Goal: Task Accomplishment & Management: Use online tool/utility

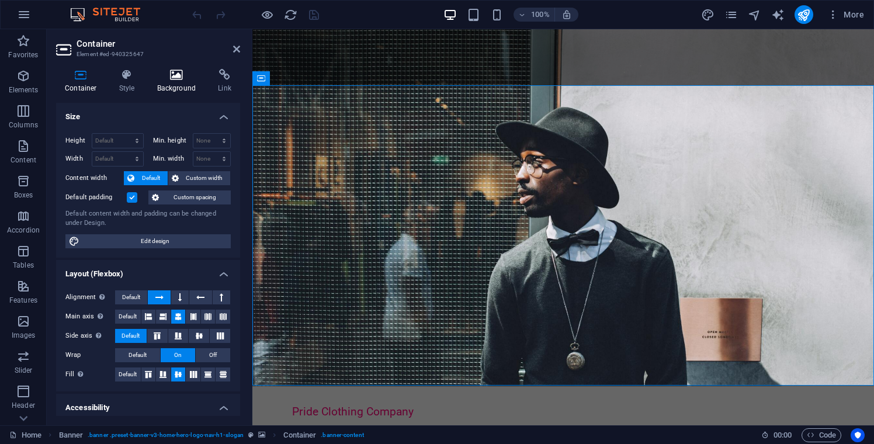
click at [183, 82] on h4 "Background" at bounding box center [178, 81] width 61 height 25
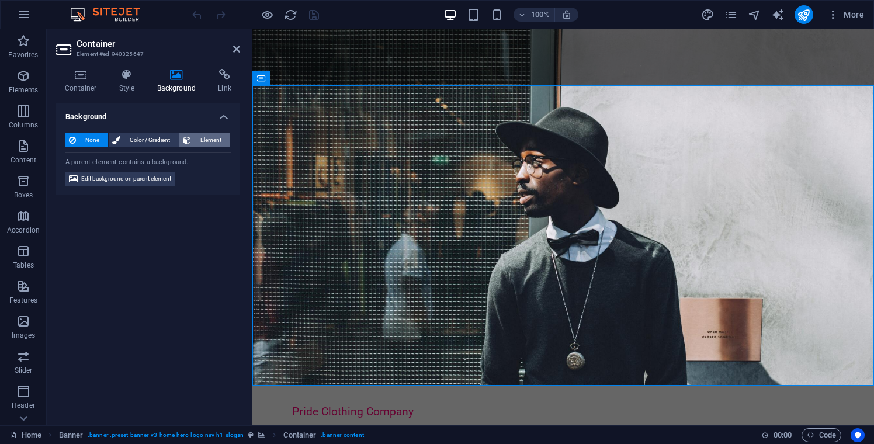
click at [203, 143] on span "Element" at bounding box center [211, 140] width 32 height 14
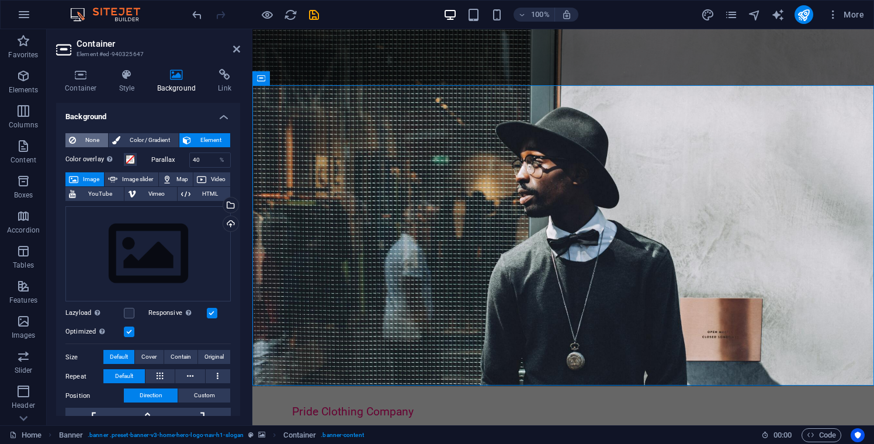
click at [89, 141] on span "None" at bounding box center [91, 140] width 25 height 14
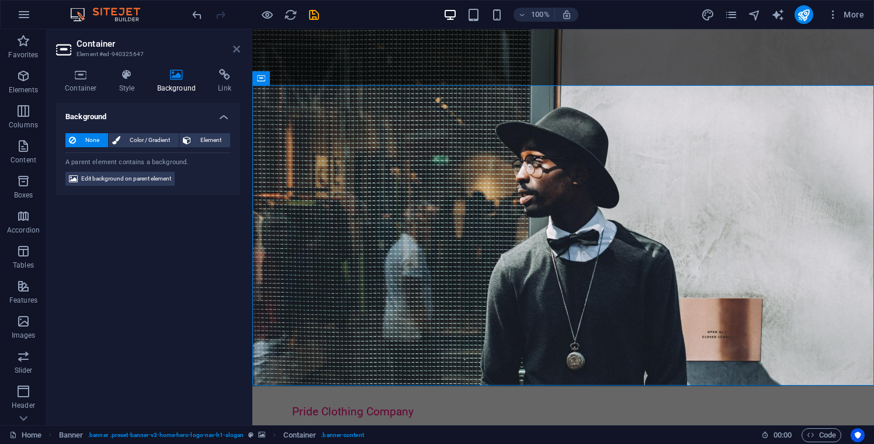
click at [237, 50] on icon at bounding box center [236, 48] width 7 height 9
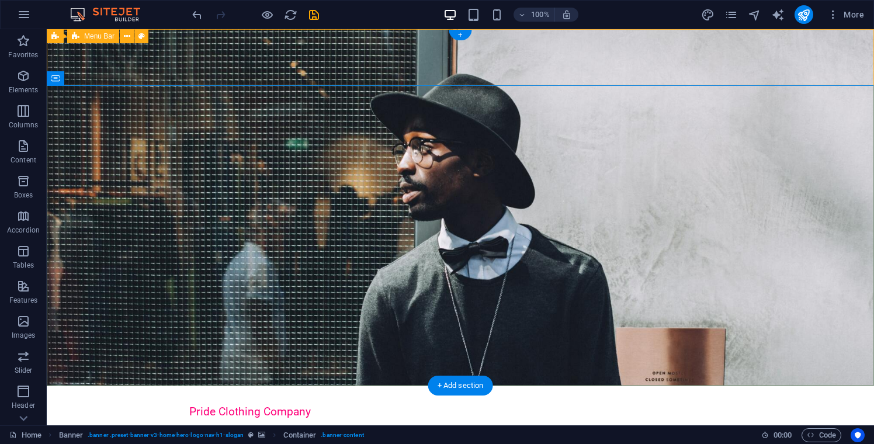
click at [237, 386] on div "Pride Clothing Company Home About Values Contact Menu" at bounding box center [460, 421] width 827 height 70
click at [109, 81] on icon at bounding box center [107, 78] width 6 height 12
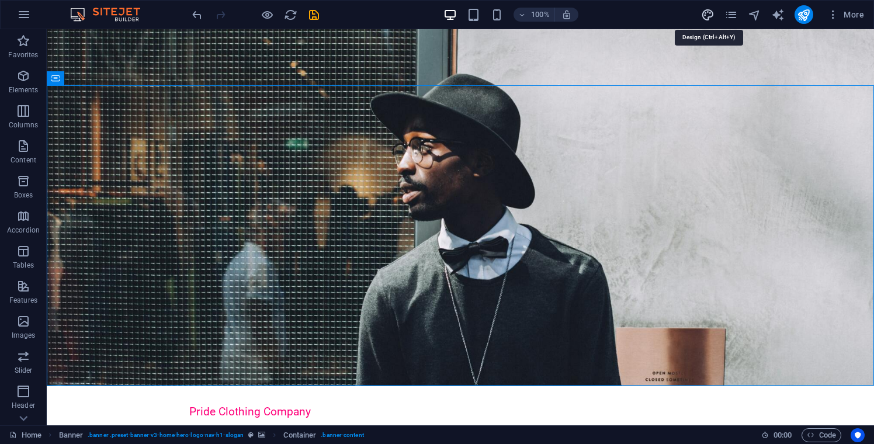
click at [709, 18] on icon "design" at bounding box center [707, 14] width 13 height 13
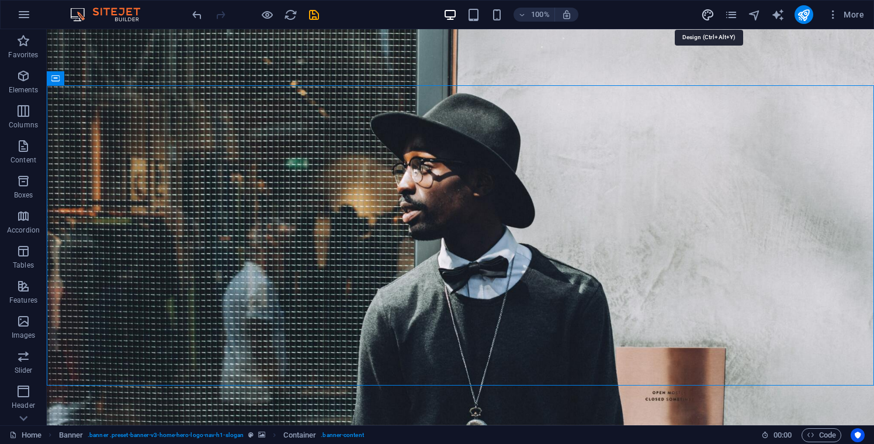
select select "px"
select select "200"
select select "px"
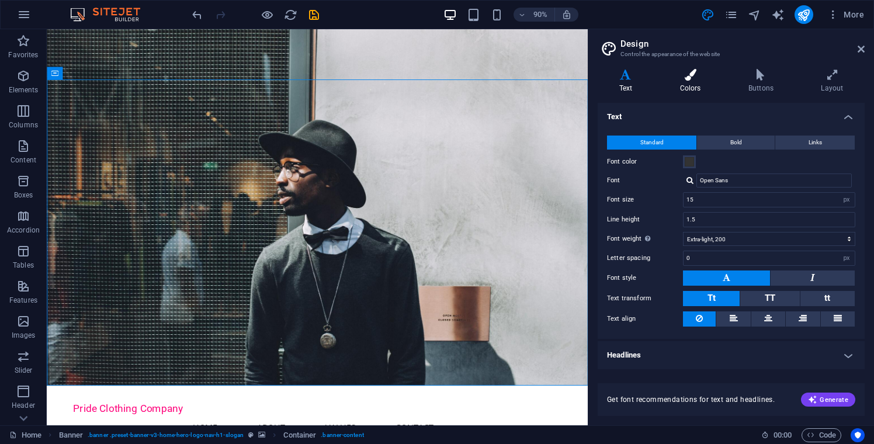
click at [688, 84] on h4 "Colors" at bounding box center [692, 81] width 68 height 25
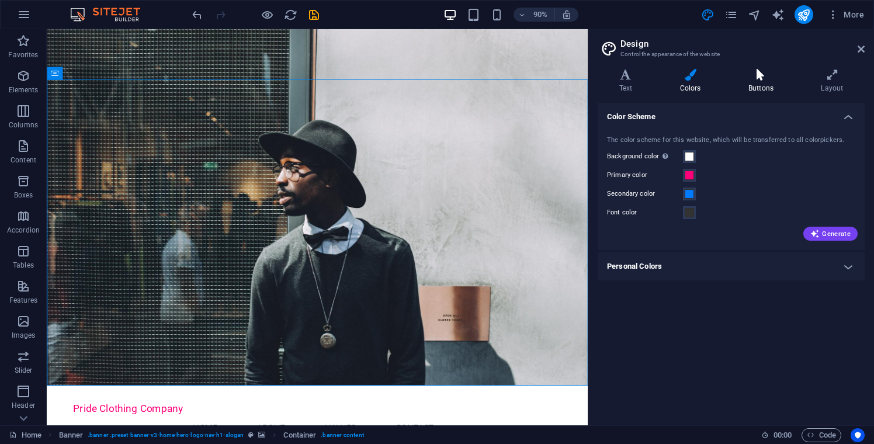
click at [758, 84] on h4 "Buttons" at bounding box center [763, 81] width 72 height 25
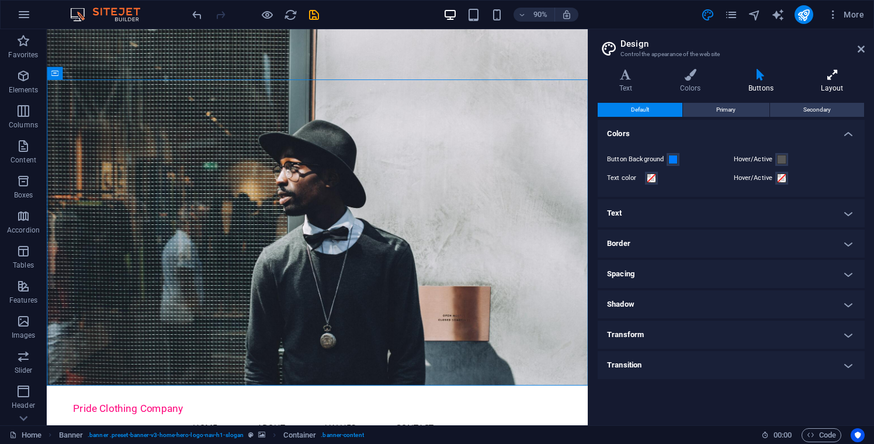
click at [827, 83] on h4 "Layout" at bounding box center [832, 81] width 65 height 25
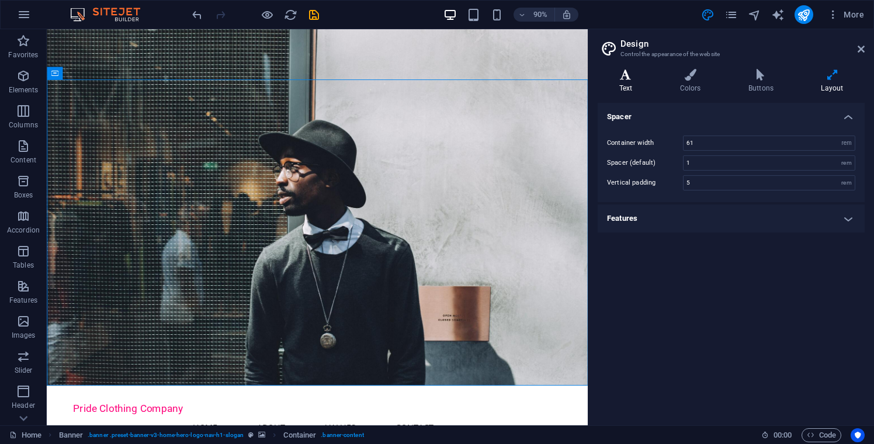
click at [622, 86] on h4 "Text" at bounding box center [628, 81] width 61 height 25
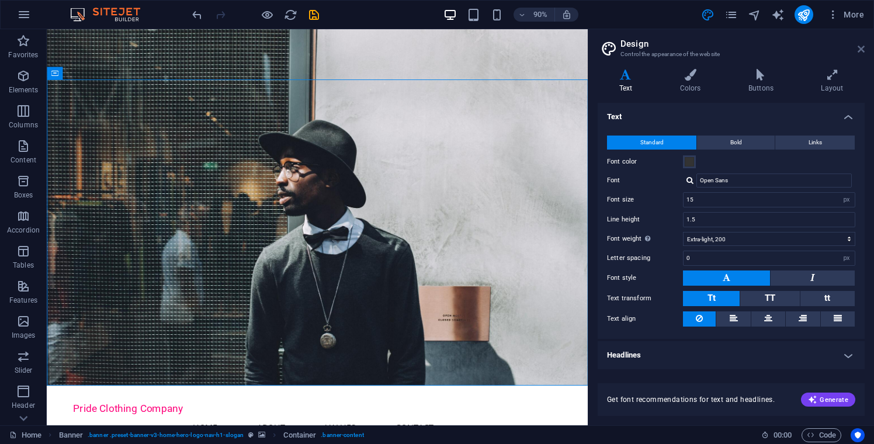
click at [859, 50] on icon at bounding box center [861, 48] width 7 height 9
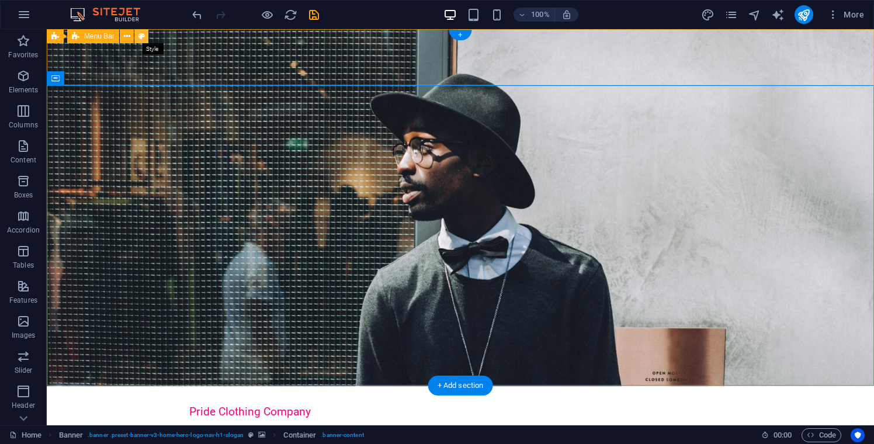
click at [141, 38] on icon at bounding box center [141, 36] width 6 height 12
select select "rem"
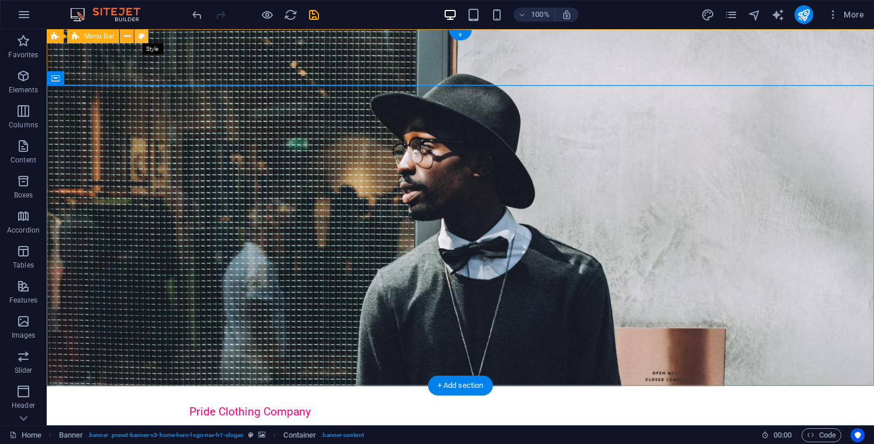
select select "preset-menu-v2-home-5"
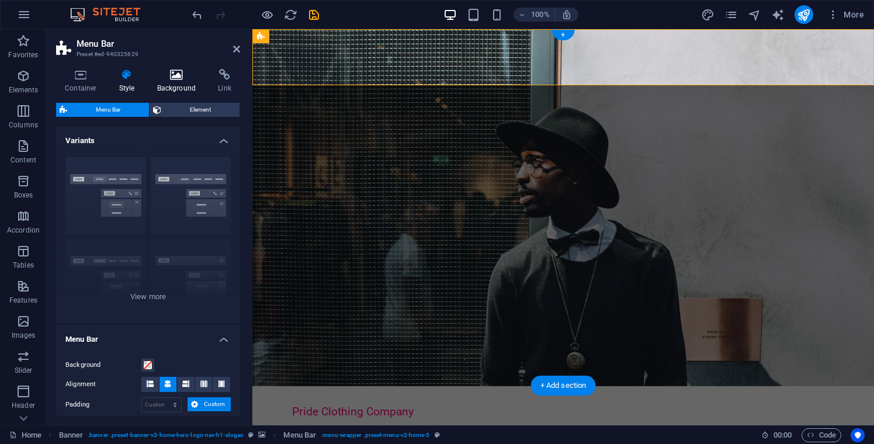
click at [179, 90] on h4 "Background" at bounding box center [178, 81] width 61 height 25
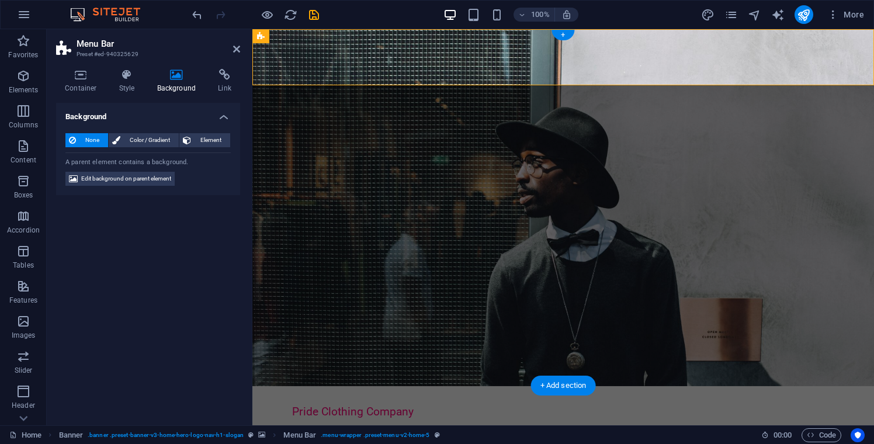
click at [210, 147] on div "None Color / Gradient Element Stretch background to full-width Color overlay Pl…" at bounding box center [148, 160] width 184 height 72
click at [210, 146] on span "Element" at bounding box center [211, 140] width 32 height 14
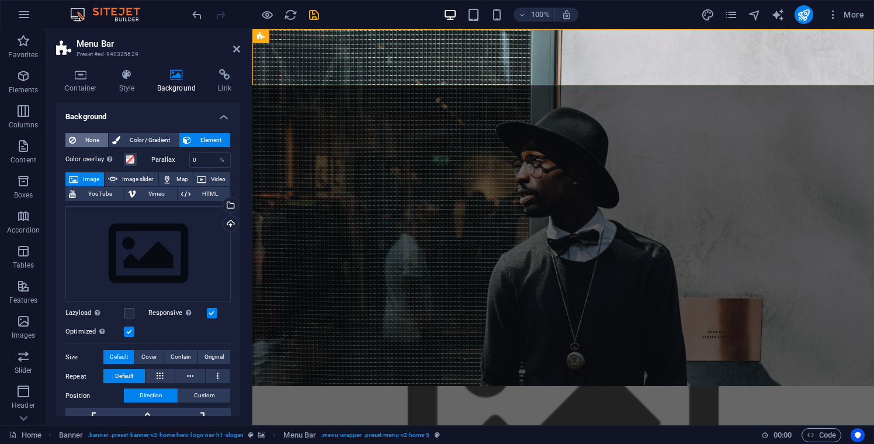
click at [89, 141] on span "None" at bounding box center [91, 140] width 25 height 14
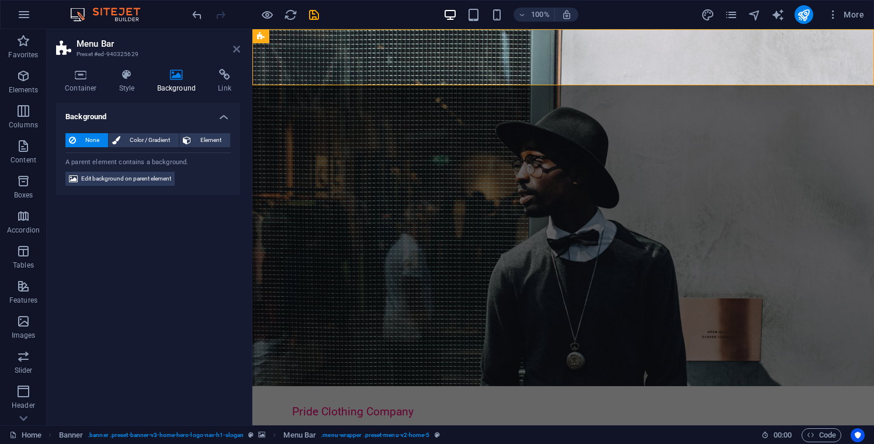
click at [236, 47] on icon at bounding box center [236, 48] width 7 height 9
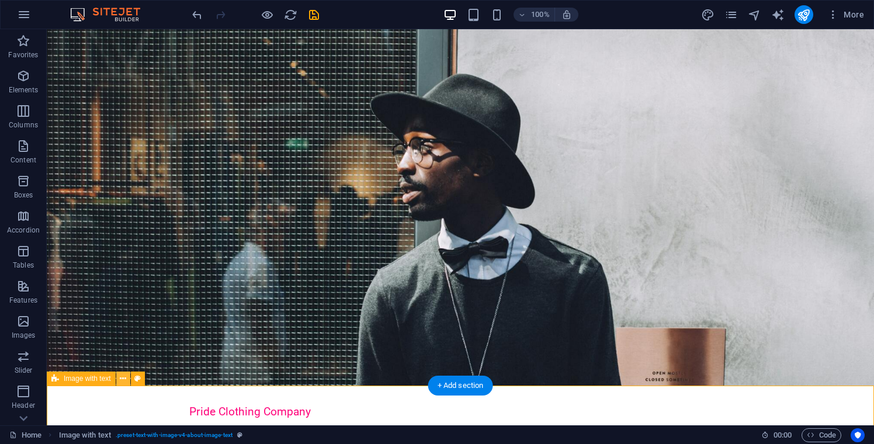
click at [126, 379] on icon at bounding box center [123, 379] width 6 height 12
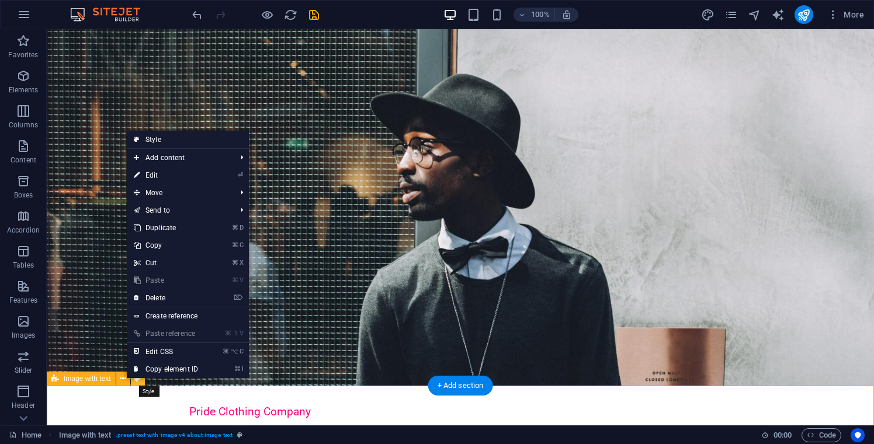
click at [136, 381] on icon at bounding box center [137, 379] width 6 height 12
select select "rem"
select select "px"
select select "preset-text-with-image-v4-about-image-text"
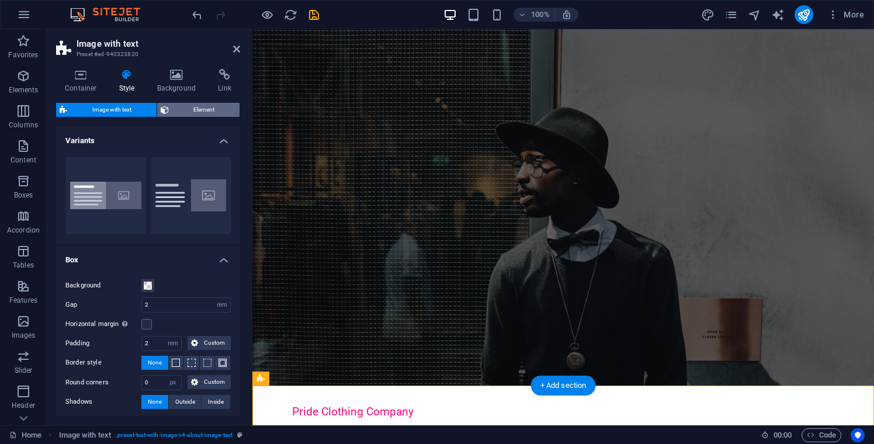
click at [206, 109] on span "Element" at bounding box center [204, 110] width 64 height 14
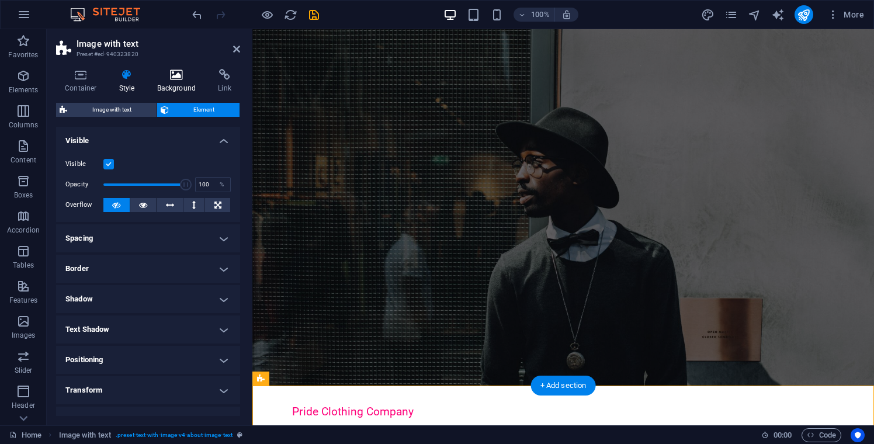
click at [179, 88] on h4 "Background" at bounding box center [178, 81] width 61 height 25
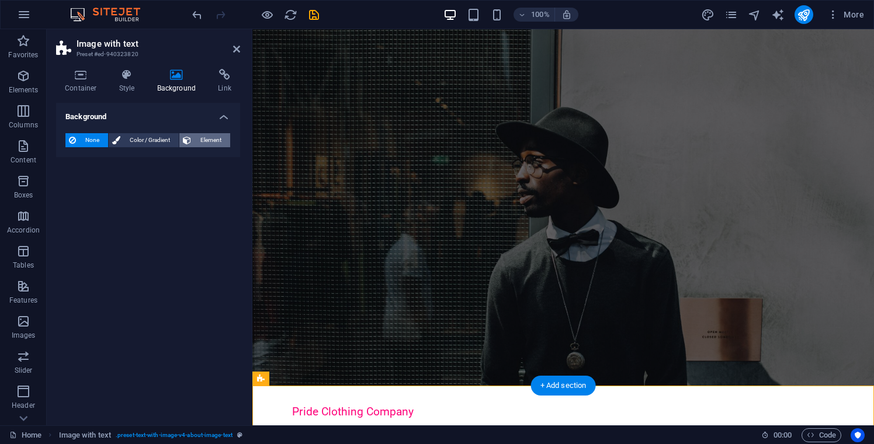
click at [211, 141] on span "Element" at bounding box center [211, 140] width 32 height 14
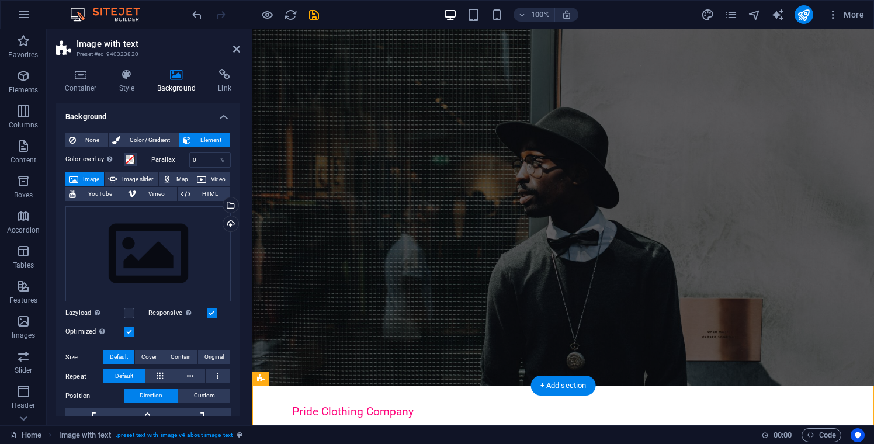
click at [211, 141] on span "Element" at bounding box center [211, 140] width 32 height 14
click at [89, 139] on span "None" at bounding box center [91, 140] width 25 height 14
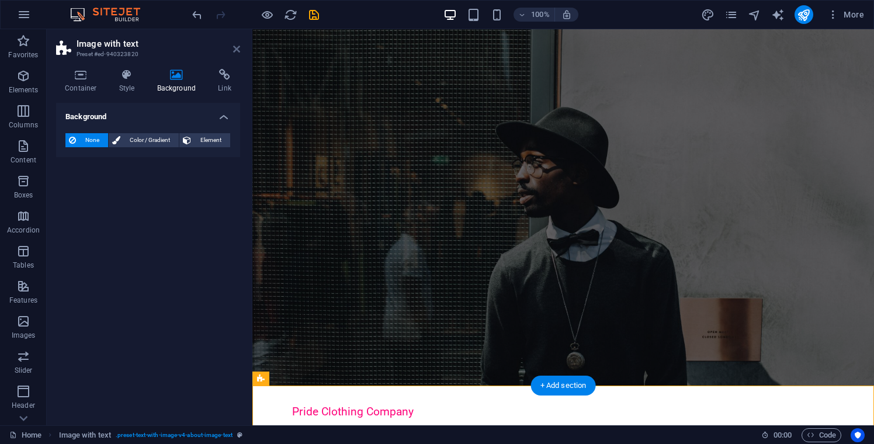
click at [235, 50] on icon at bounding box center [236, 48] width 7 height 9
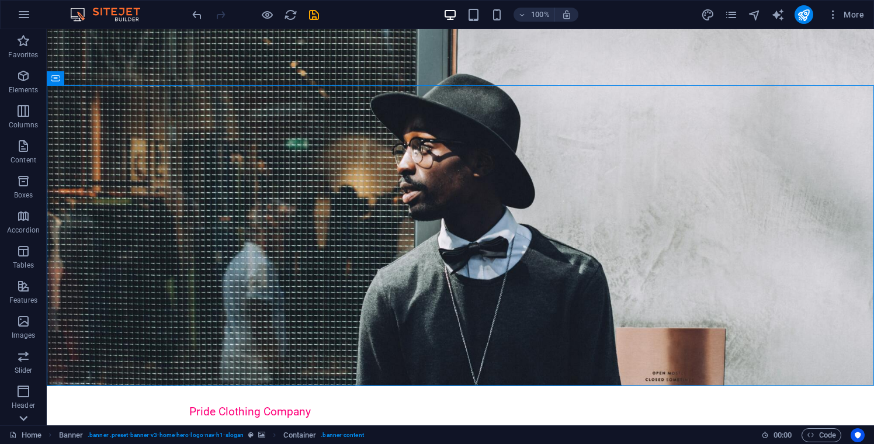
click at [26, 422] on icon at bounding box center [23, 418] width 16 height 16
click at [26, 422] on span "Collections" at bounding box center [23, 409] width 47 height 28
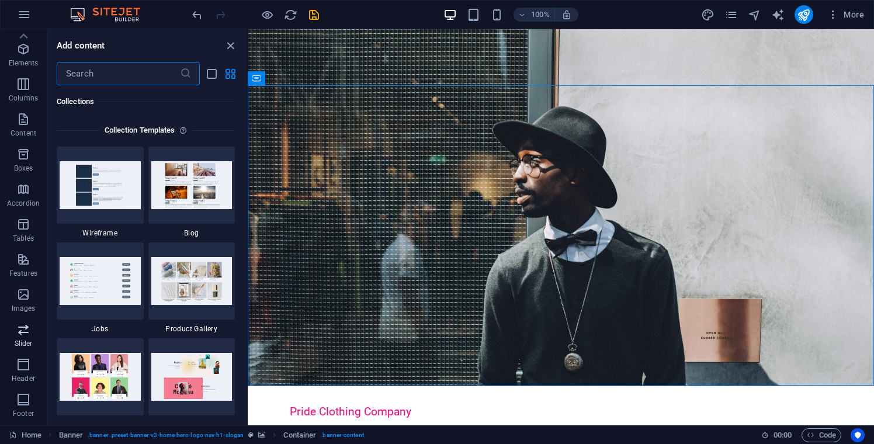
scroll to position [0, 0]
click at [23, 151] on icon "button" at bounding box center [23, 146] width 14 height 14
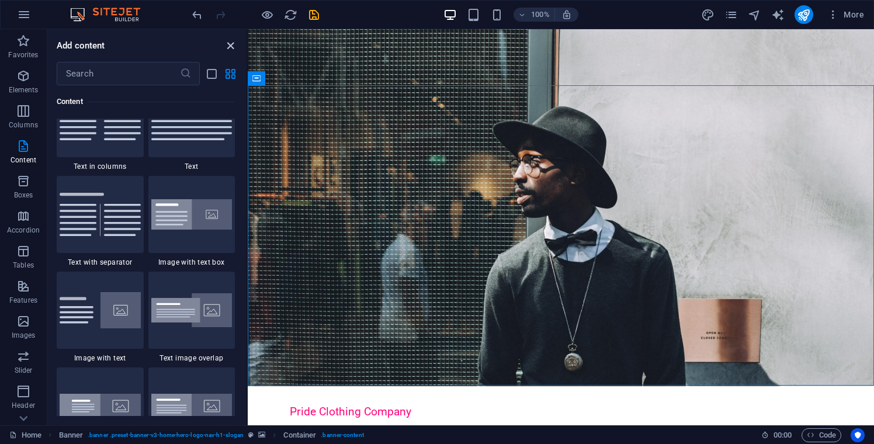
click at [230, 48] on icon "close panel" at bounding box center [230, 45] width 13 height 13
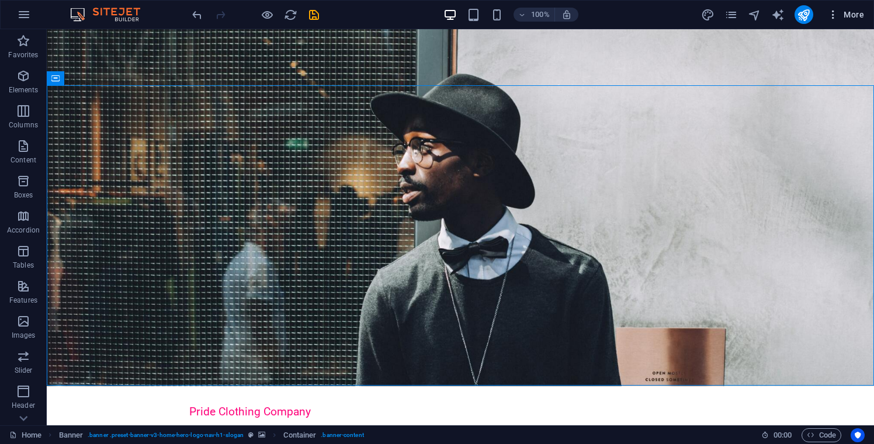
click at [855, 19] on span "More" at bounding box center [845, 15] width 37 height 12
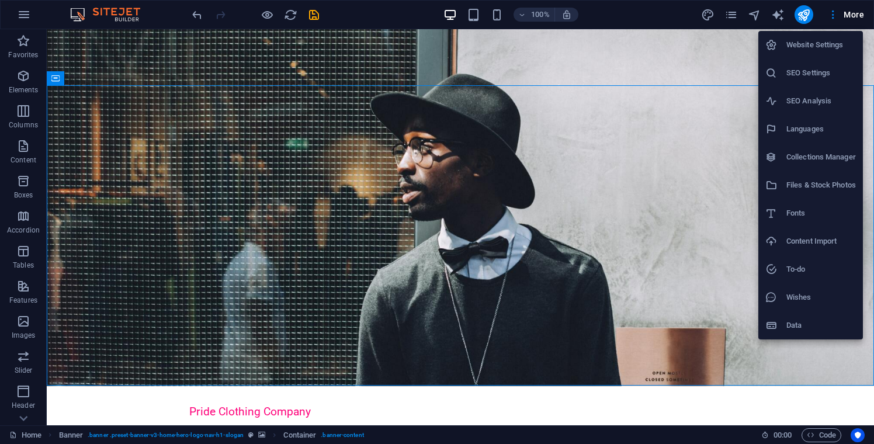
click at [819, 180] on h6 "Files & Stock Photos" at bounding box center [821, 185] width 70 height 14
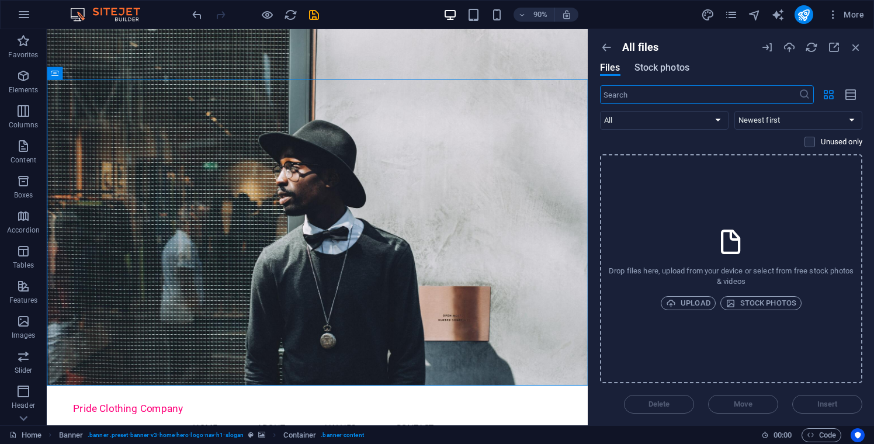
click at [668, 72] on span "Stock photos" at bounding box center [661, 68] width 55 height 14
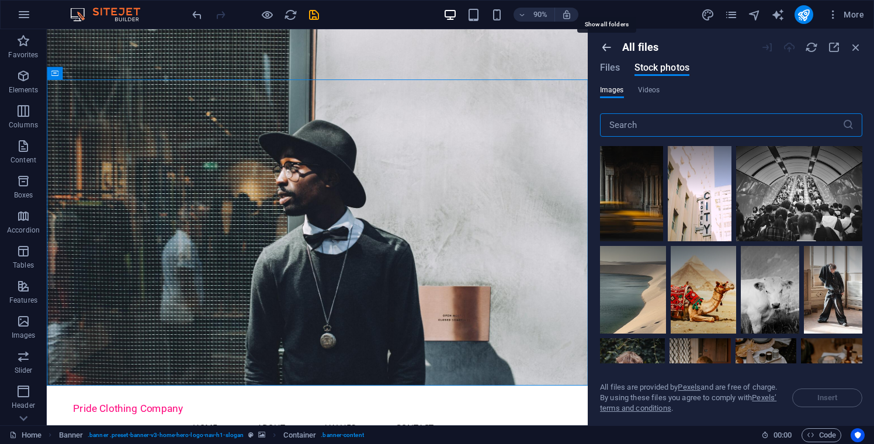
click at [608, 51] on icon "button" at bounding box center [606, 47] width 13 height 13
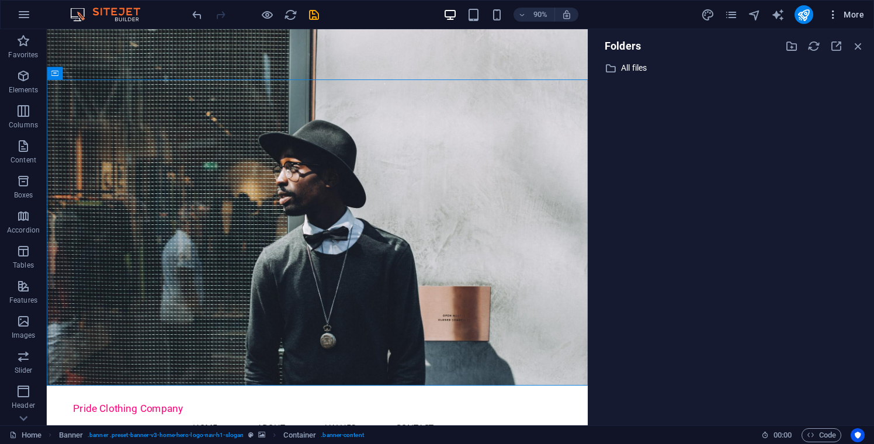
click at [847, 22] on button "More" at bounding box center [846, 14] width 46 height 19
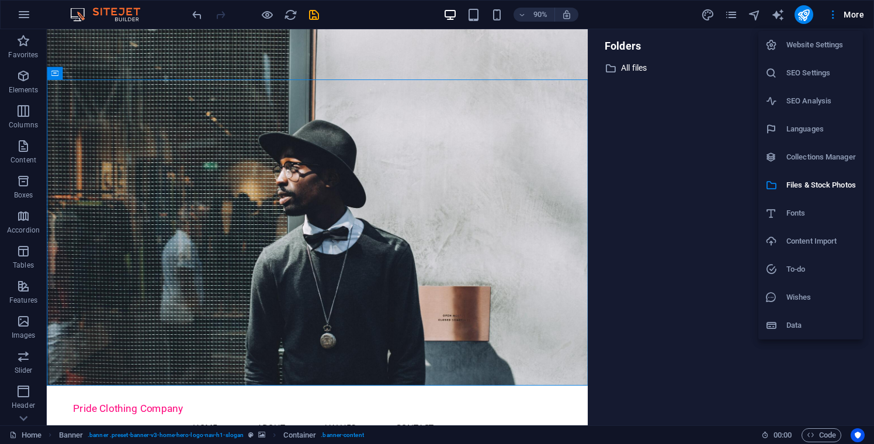
click at [808, 48] on h6 "Website Settings" at bounding box center [821, 45] width 70 height 14
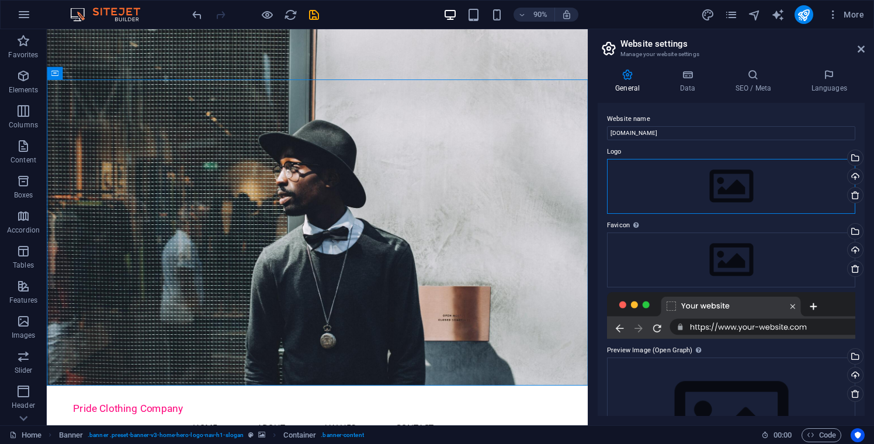
click at [738, 185] on div "Drag files here, click to choose files or select files from Files or our free s…" at bounding box center [731, 186] width 248 height 55
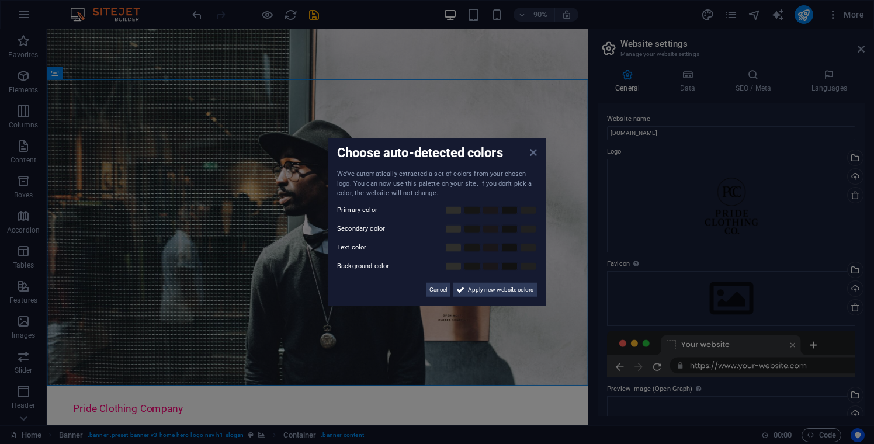
click at [536, 157] on icon at bounding box center [533, 152] width 7 height 9
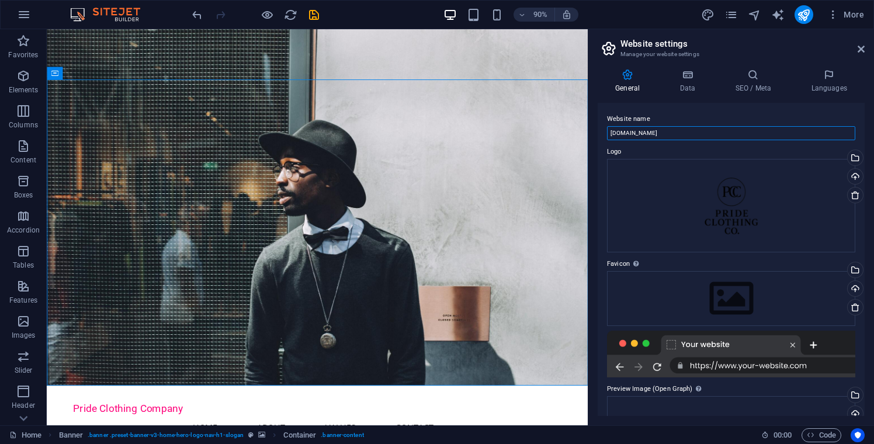
click at [691, 135] on input "[DOMAIN_NAME]" at bounding box center [731, 133] width 248 height 14
type input "Pride Clothing Co."
click at [701, 152] on label "Logo" at bounding box center [731, 152] width 248 height 14
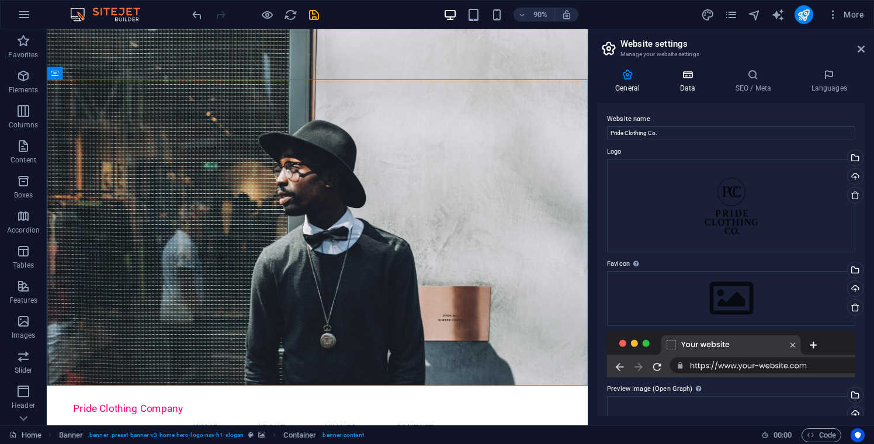
click at [688, 86] on h4 "Data" at bounding box center [690, 81] width 56 height 25
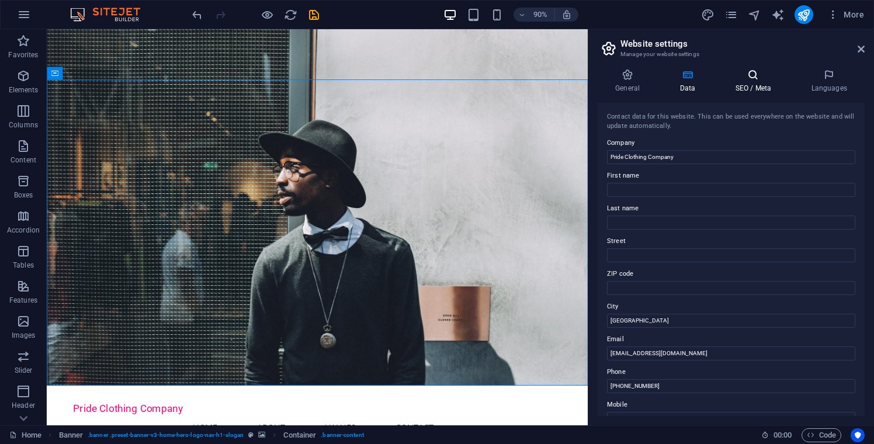
click at [750, 91] on h4 "SEO / Meta" at bounding box center [755, 81] width 76 height 25
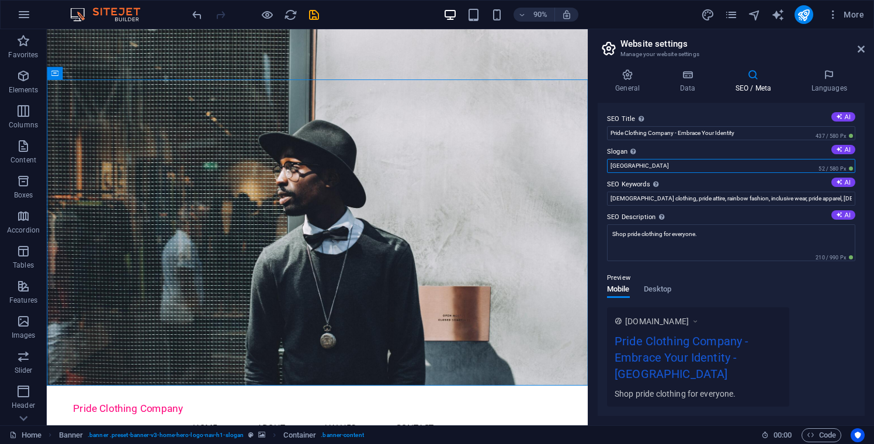
click at [723, 167] on input "[GEOGRAPHIC_DATA]" at bounding box center [731, 166] width 248 height 14
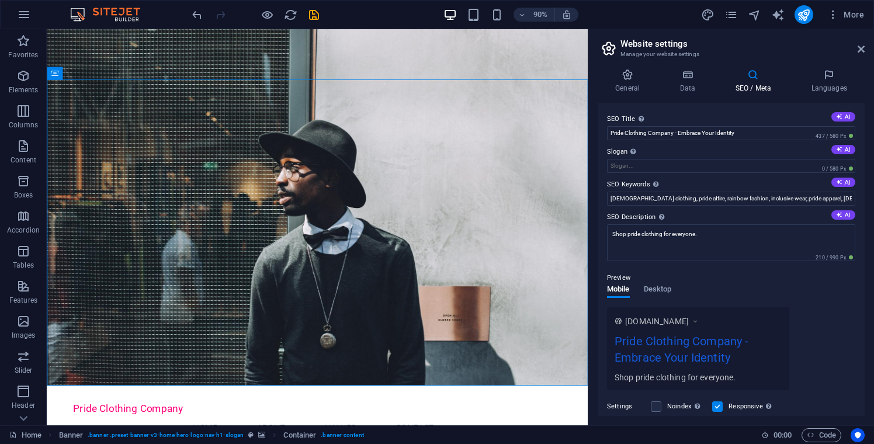
click at [703, 151] on label "Slogan The slogan of your website. AI" at bounding box center [731, 152] width 248 height 14
click at [703, 159] on input "Slogan The slogan of your website. AI" at bounding box center [731, 166] width 248 height 14
click at [859, 48] on icon at bounding box center [861, 48] width 7 height 9
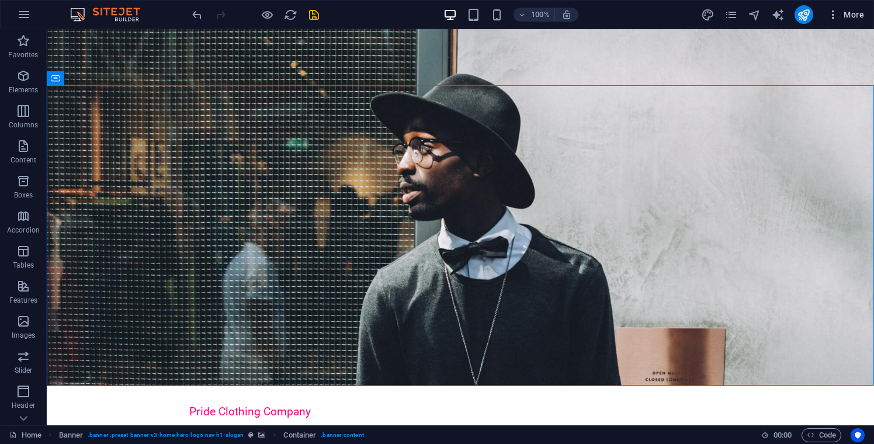
click at [857, 19] on span "More" at bounding box center [845, 15] width 37 height 12
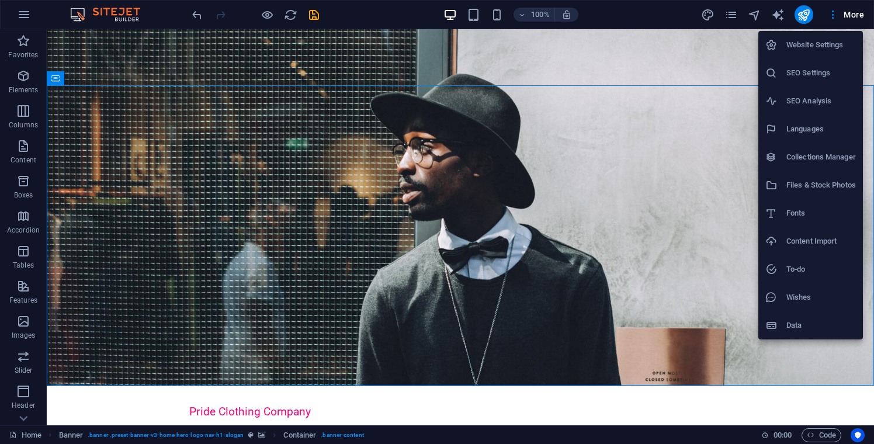
click at [835, 19] on div at bounding box center [437, 222] width 874 height 444
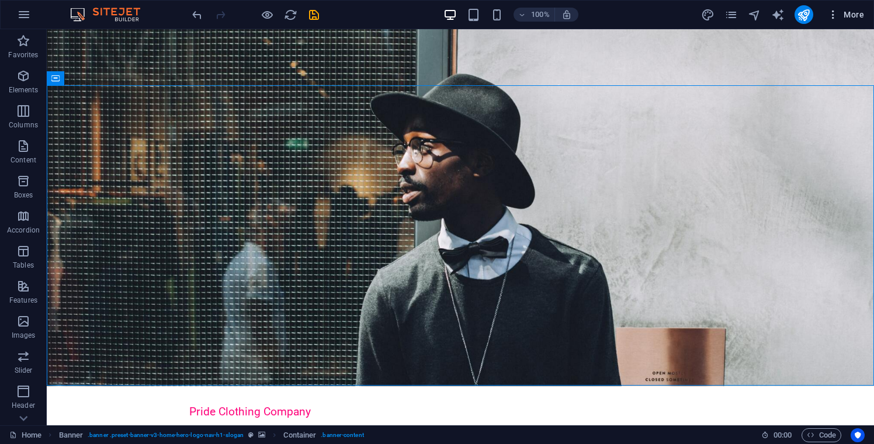
click at [833, 17] on icon "button" at bounding box center [833, 15] width 12 height 12
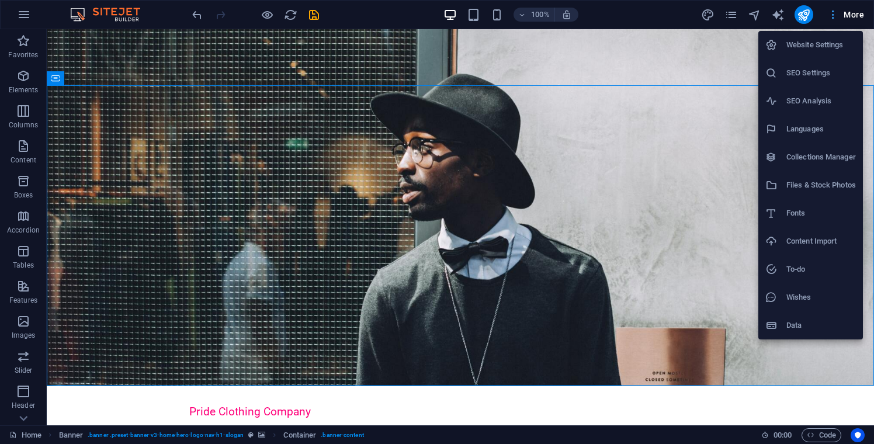
click at [833, 17] on div at bounding box center [437, 222] width 874 height 444
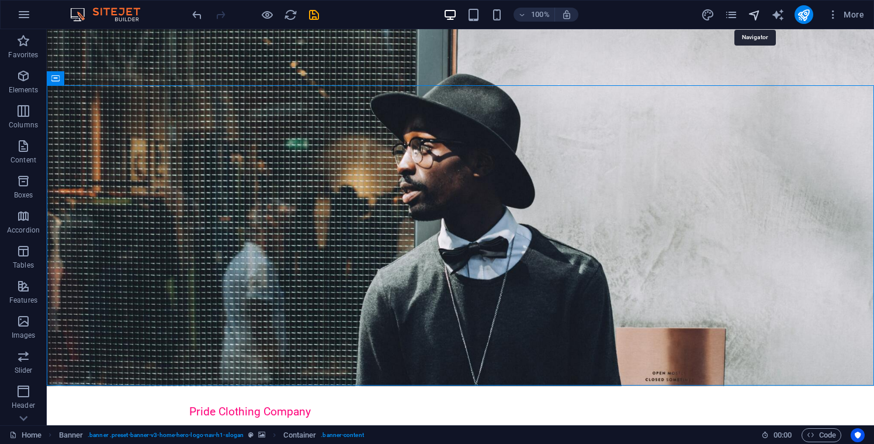
click at [756, 16] on icon "navigator" at bounding box center [754, 14] width 13 height 13
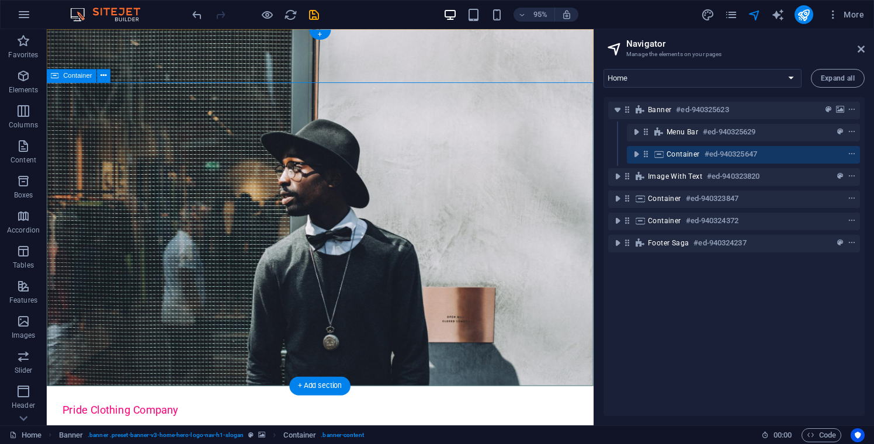
click at [828, 77] on span "Expand all" at bounding box center [838, 78] width 34 height 7
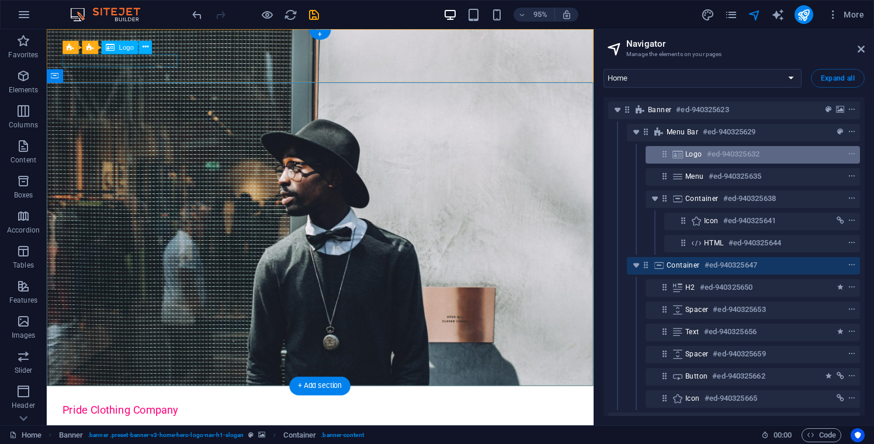
click at [751, 155] on h6 "#ed-940325632" at bounding box center [733, 154] width 53 height 14
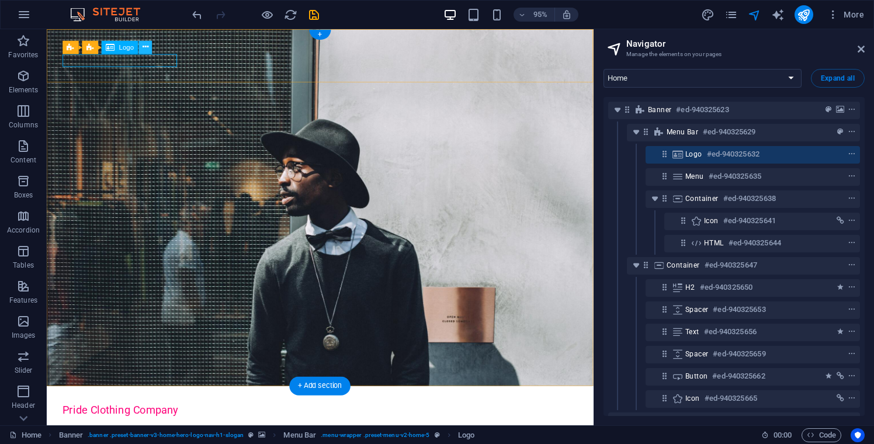
click at [145, 46] on icon at bounding box center [146, 47] width 6 height 12
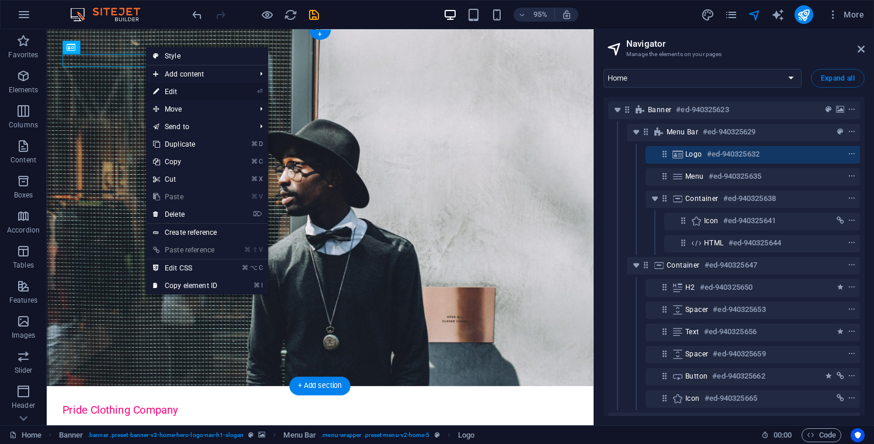
click at [182, 93] on link "⏎ Edit" at bounding box center [185, 92] width 78 height 18
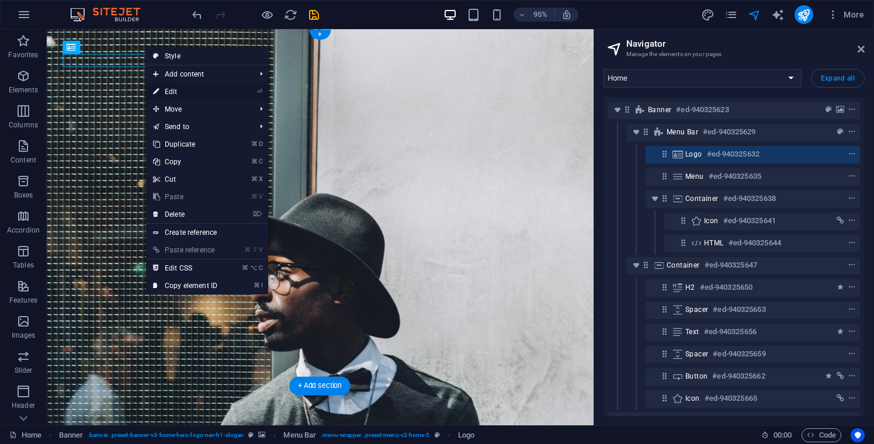
select select "px"
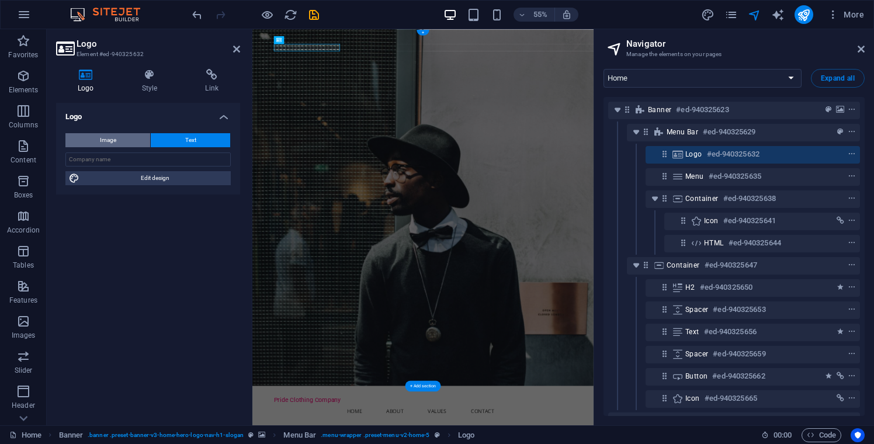
click at [123, 139] on button "Image" at bounding box center [107, 140] width 85 height 14
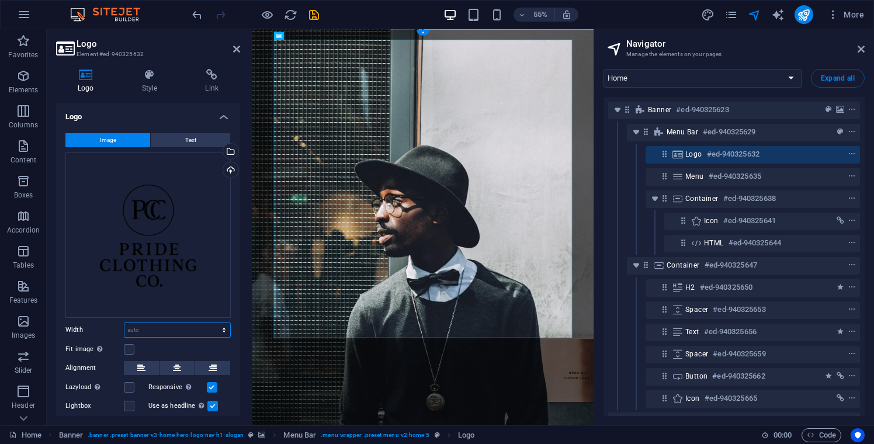
select select "%"
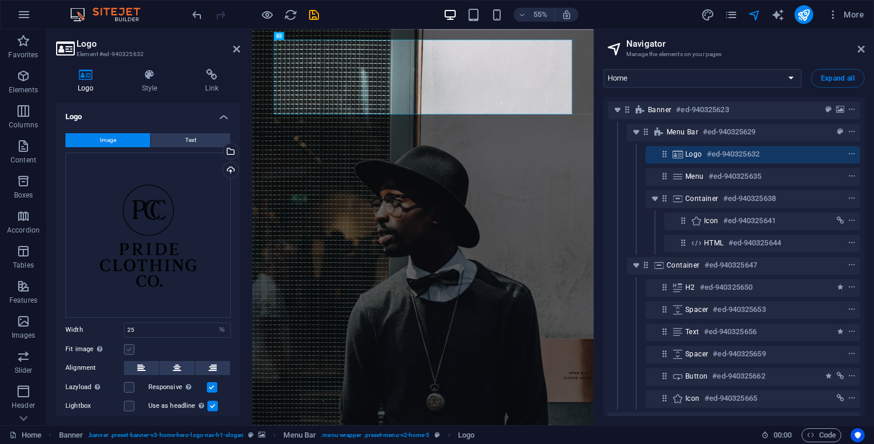
click at [131, 346] on label at bounding box center [129, 349] width 11 height 11
click at [0, 0] on input "Fit image Automatically fit image to a fixed width and height" at bounding box center [0, 0] width 0 height 0
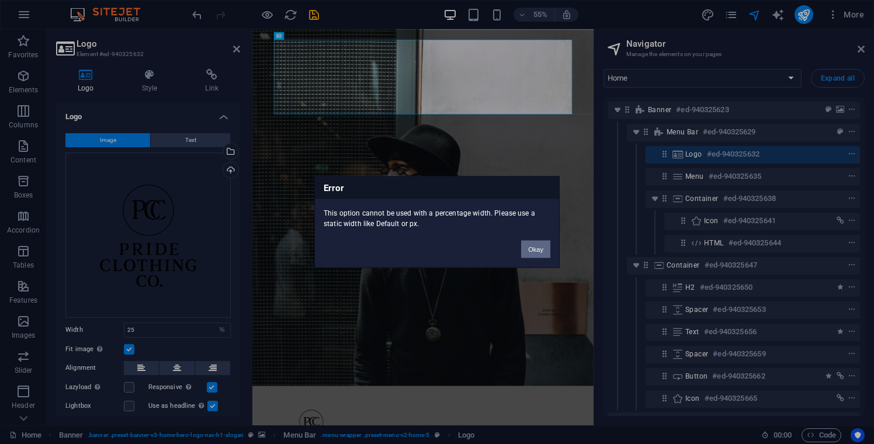
click at [534, 256] on button "Okay" at bounding box center [535, 250] width 29 height 18
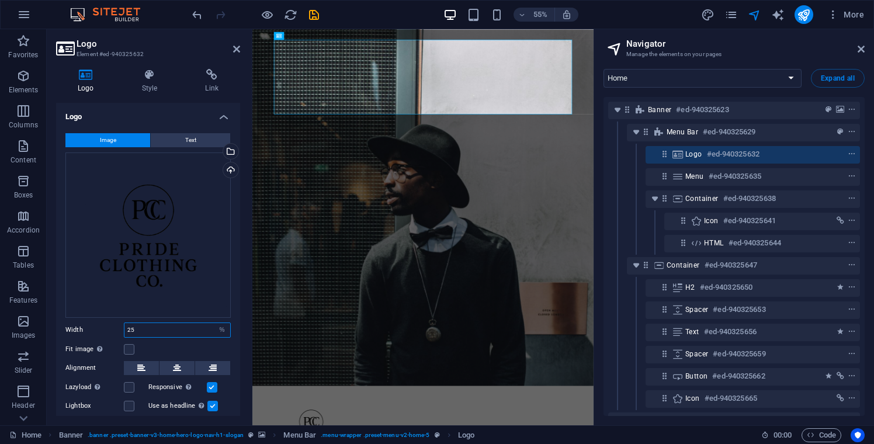
click at [167, 328] on input "25" at bounding box center [177, 330] width 106 height 14
type input "15"
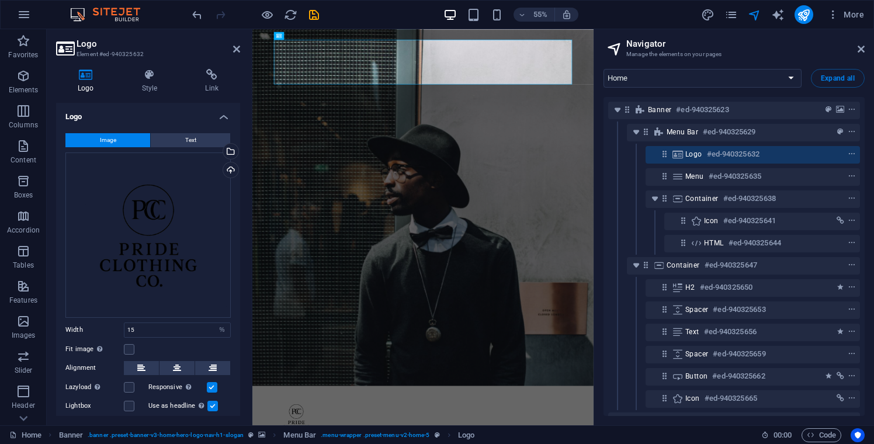
click at [182, 346] on div "Fit image Automatically fit image to a fixed width and height" at bounding box center [147, 349] width 165 height 14
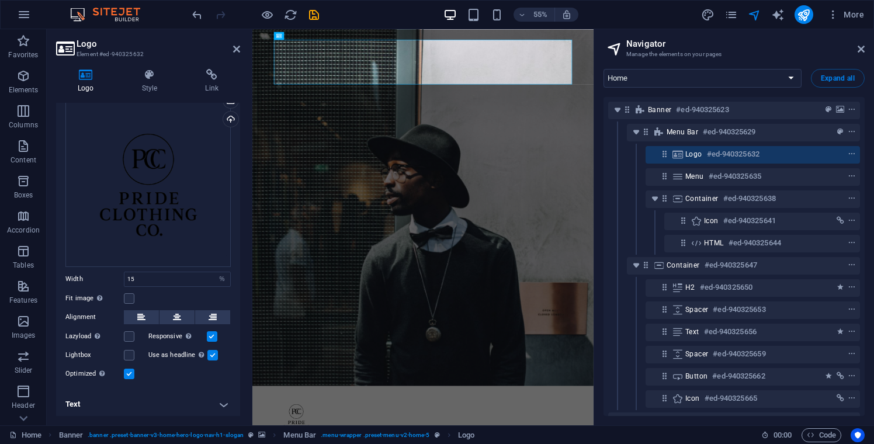
scroll to position [50, 0]
click at [146, 315] on button at bounding box center [141, 318] width 35 height 14
click at [147, 315] on button at bounding box center [141, 318] width 35 height 14
click at [226, 401] on h4 "Text" at bounding box center [148, 405] width 184 height 28
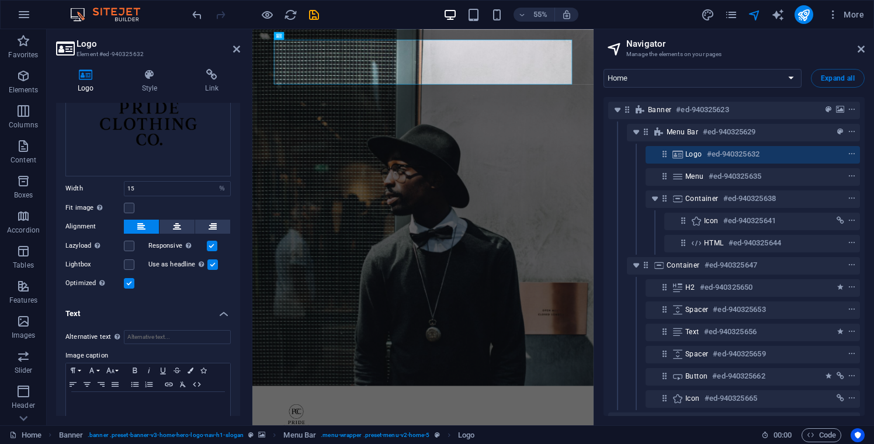
scroll to position [140, 0]
click at [183, 339] on input "Alternative text The alternative text is used by devices that cannot display im…" at bounding box center [177, 338] width 107 height 14
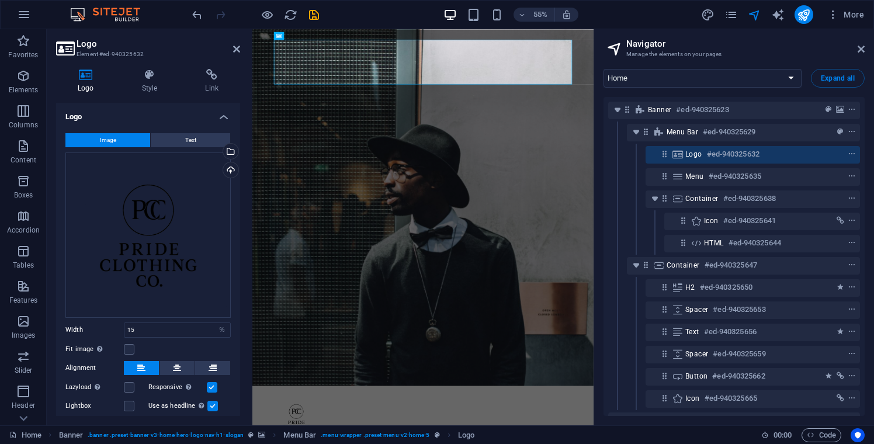
scroll to position [0, 0]
type input "Pride Clothing Co Logo"
click at [214, 77] on icon at bounding box center [211, 75] width 57 height 12
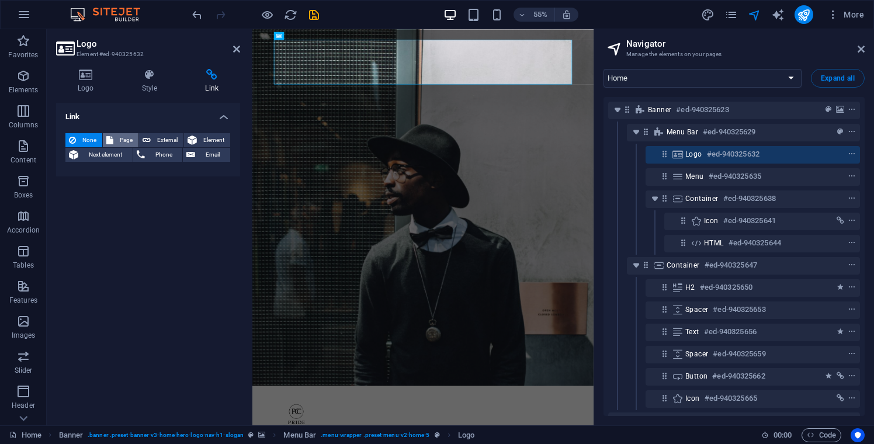
click at [120, 137] on span "Page" at bounding box center [126, 140] width 18 height 14
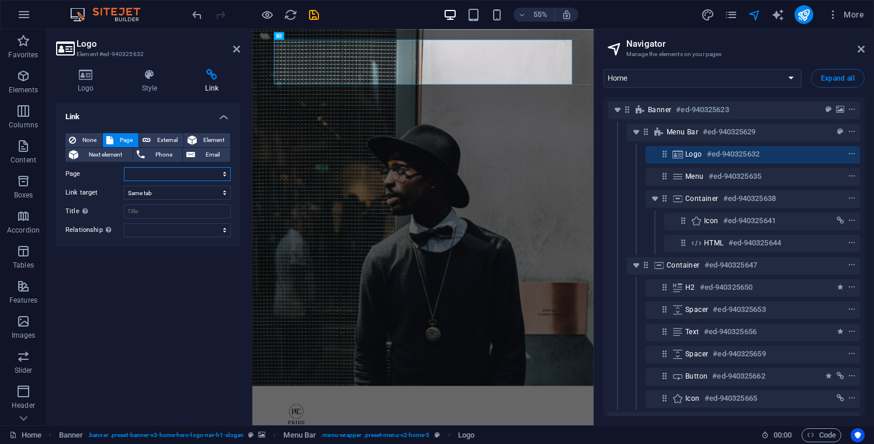
select select "0"
click at [235, 50] on icon at bounding box center [236, 48] width 7 height 9
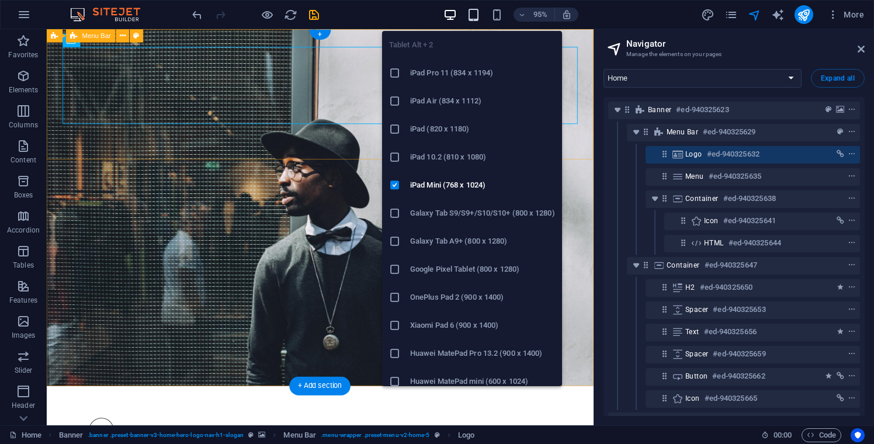
click at [478, 16] on icon "button" at bounding box center [473, 14] width 13 height 13
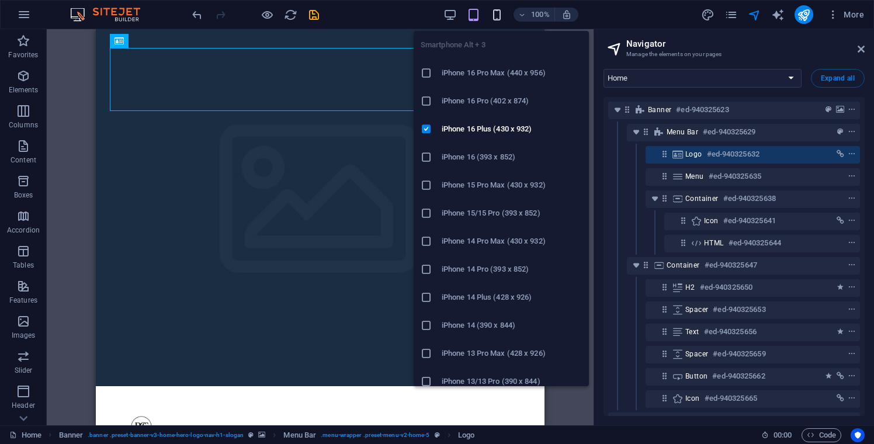
click at [494, 14] on icon "button" at bounding box center [496, 14] width 13 height 13
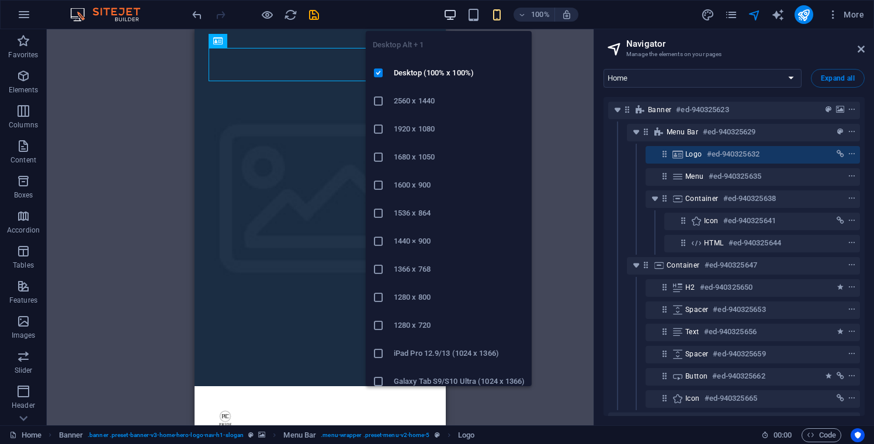
click at [444, 16] on icon "button" at bounding box center [449, 14] width 13 height 13
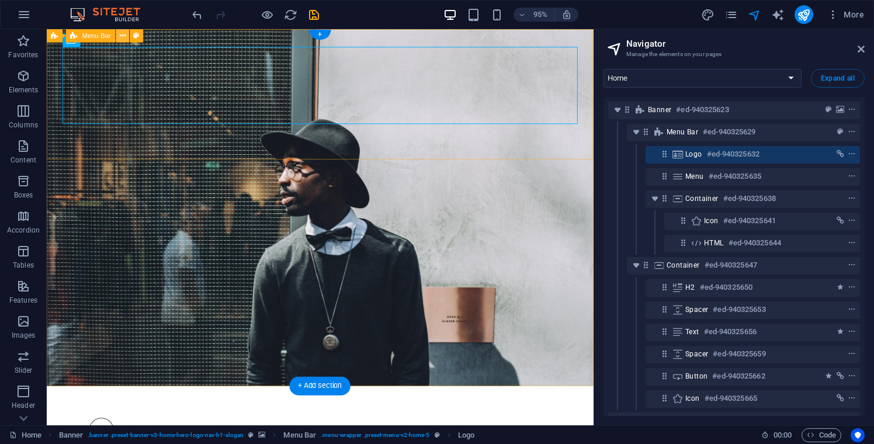
click at [123, 39] on icon at bounding box center [123, 36] width 6 height 12
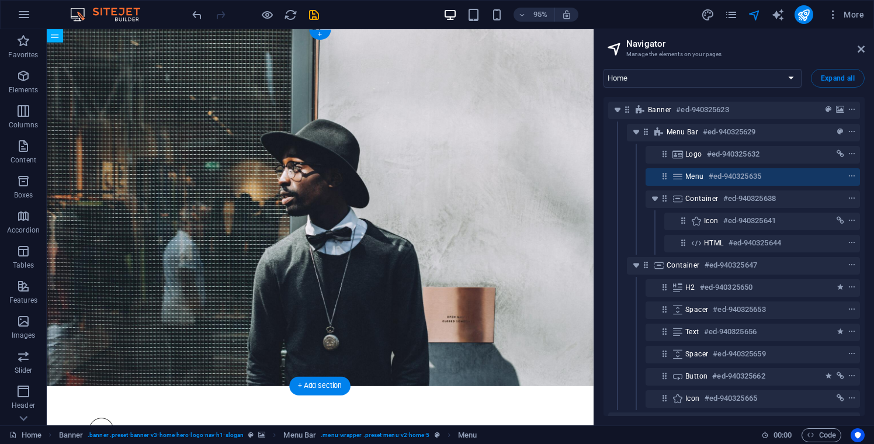
drag, startPoint x: 94, startPoint y: 139, endPoint x: 157, endPoint y: 137, distance: 63.1
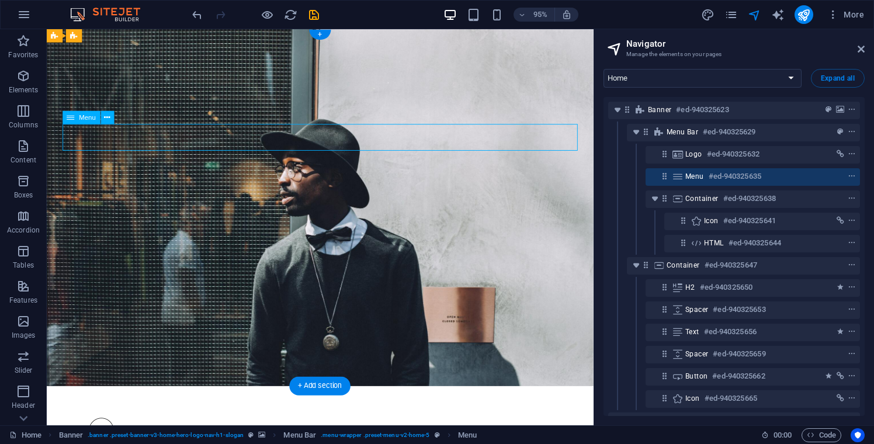
drag, startPoint x: 70, startPoint y: 119, endPoint x: 95, endPoint y: 118, distance: 25.1
click at [95, 119] on div "Menu" at bounding box center [82, 117] width 38 height 13
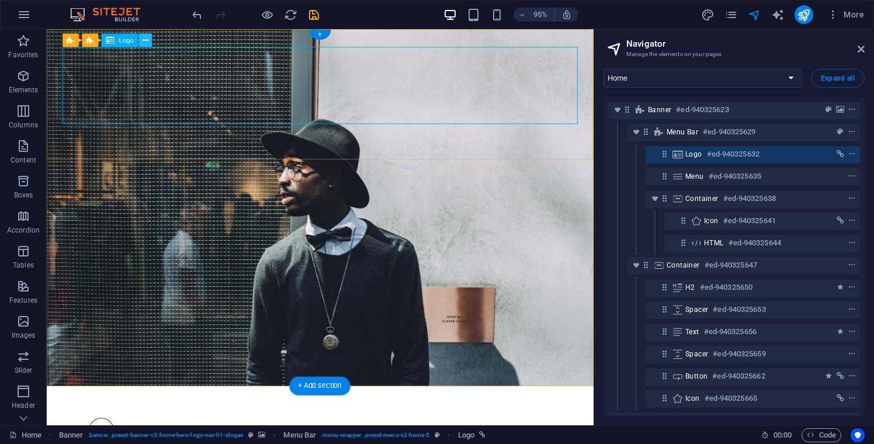
click at [147, 45] on icon at bounding box center [146, 40] width 6 height 12
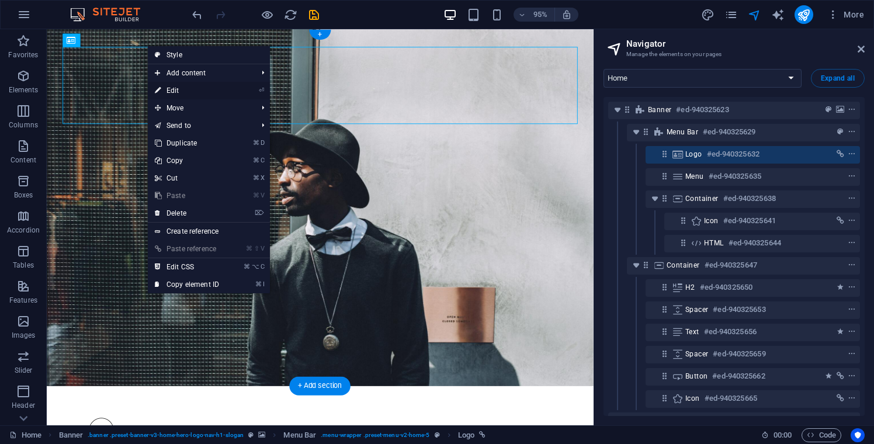
click at [182, 93] on link "⏎ Edit" at bounding box center [187, 91] width 78 height 18
select select
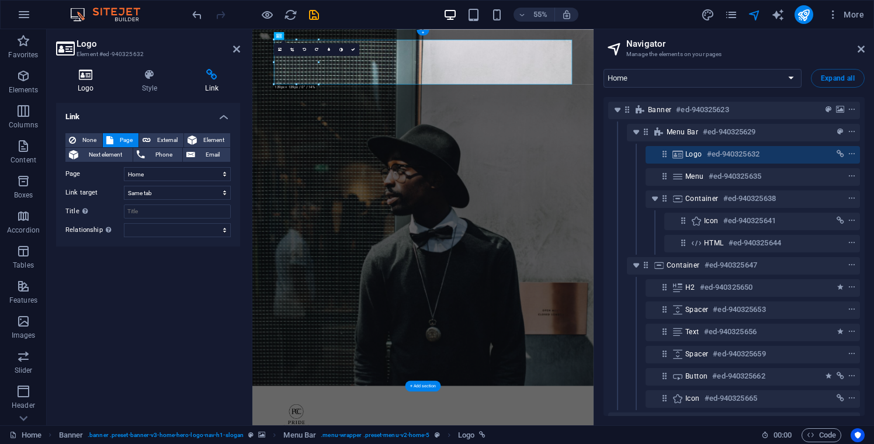
click at [88, 82] on h4 "Logo" at bounding box center [88, 81] width 64 height 25
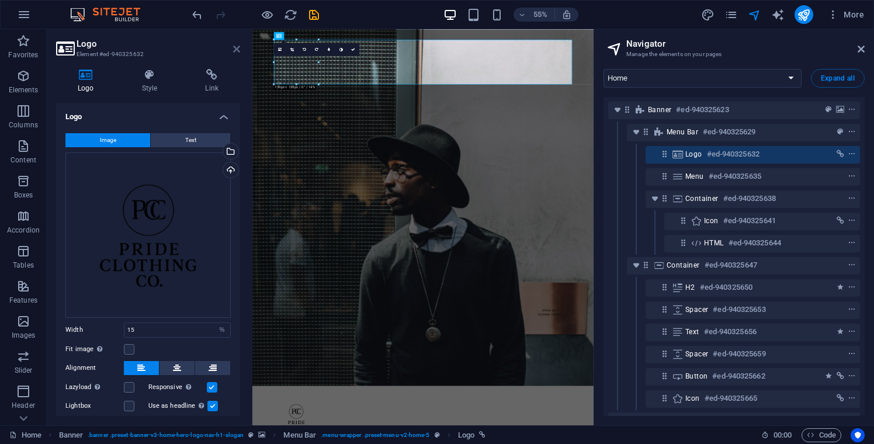
click at [235, 47] on icon at bounding box center [236, 48] width 7 height 9
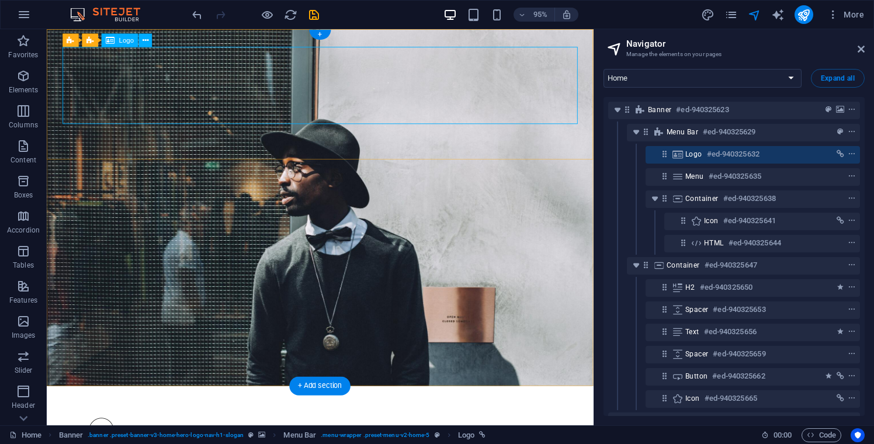
select select "%"
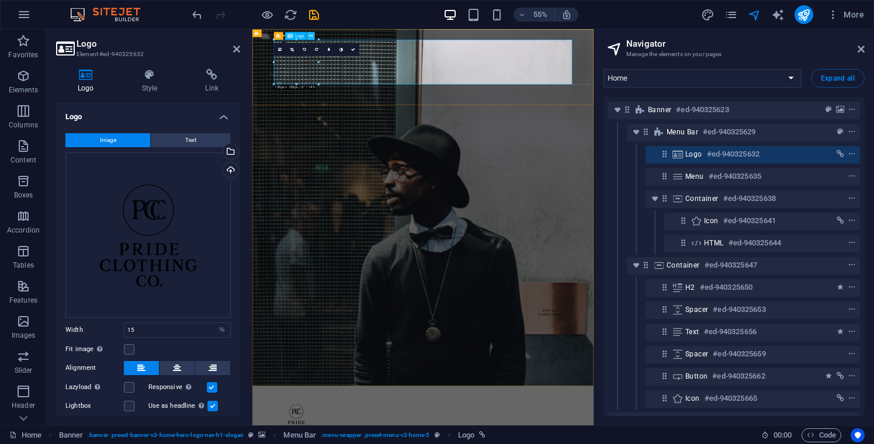
click at [310, 37] on icon at bounding box center [311, 35] width 4 height 7
click at [257, 34] on icon at bounding box center [257, 33] width 4 height 8
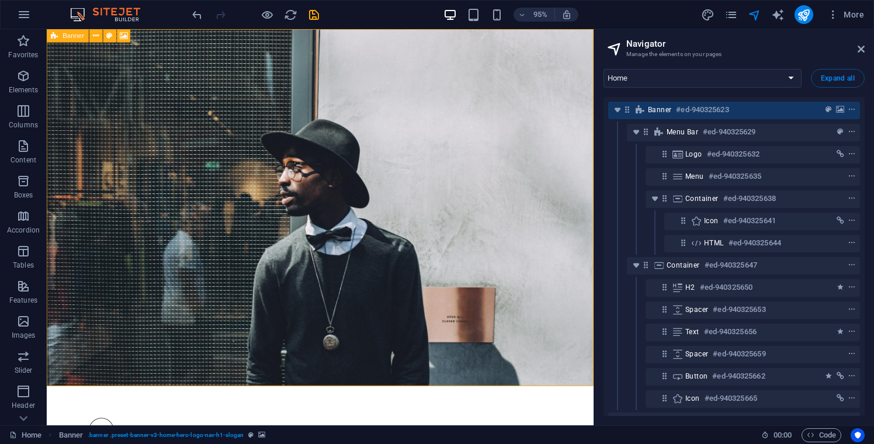
click at [54, 36] on icon at bounding box center [54, 35] width 7 height 13
click at [125, 36] on icon at bounding box center [124, 36] width 8 height 12
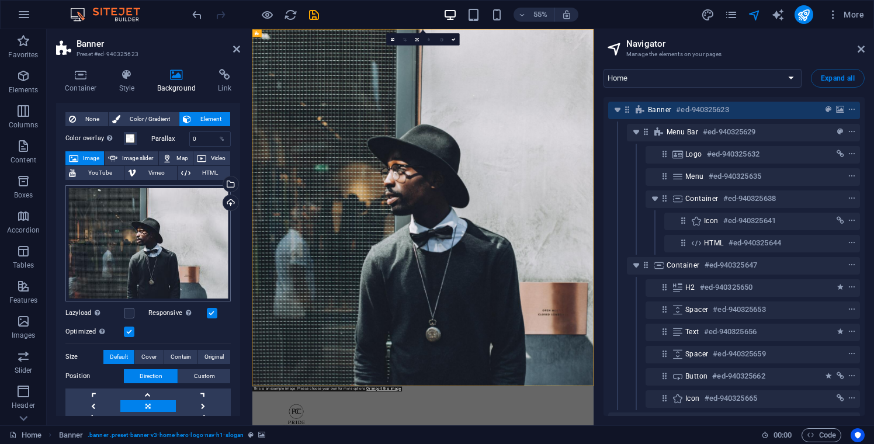
scroll to position [19, 0]
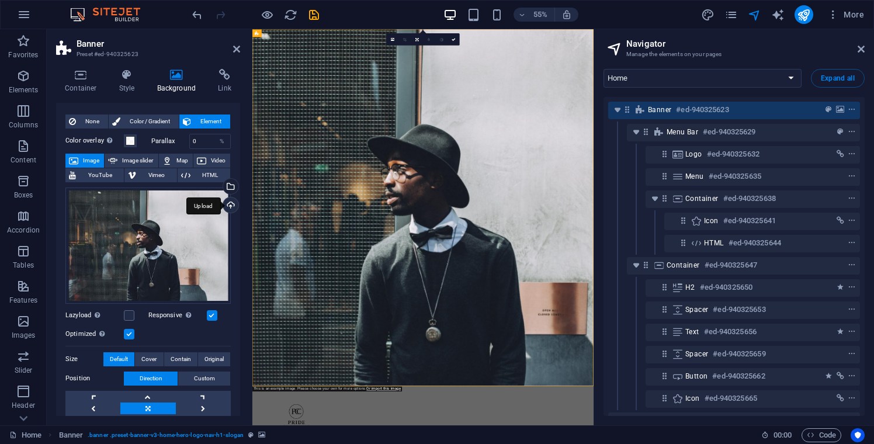
click at [230, 203] on div "Upload" at bounding box center [230, 206] width 18 height 18
click at [231, 202] on div "Upload" at bounding box center [230, 206] width 18 height 18
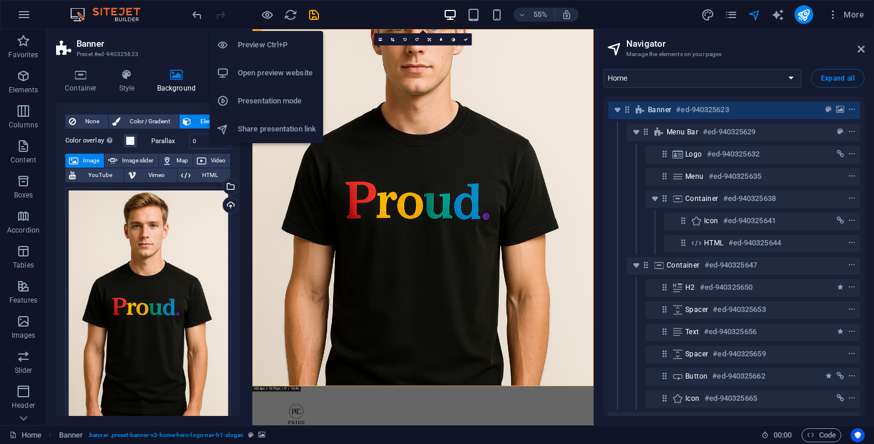
click at [263, 43] on h6 "Preview Ctrl+P" at bounding box center [277, 45] width 78 height 14
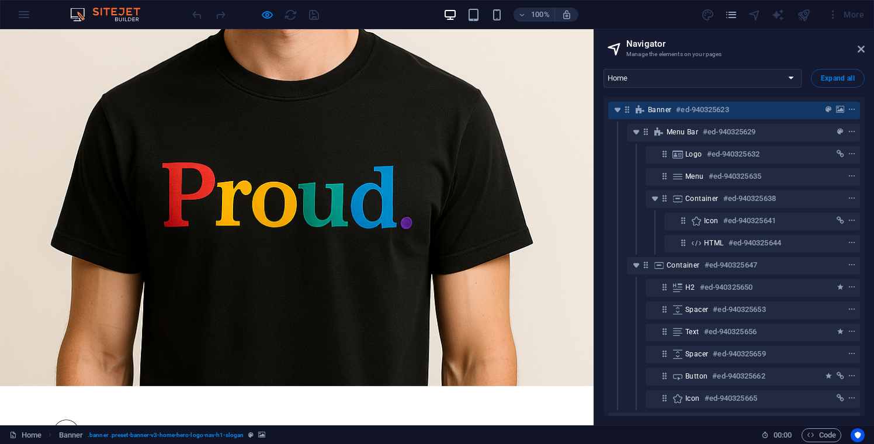
scroll to position [0, 0]
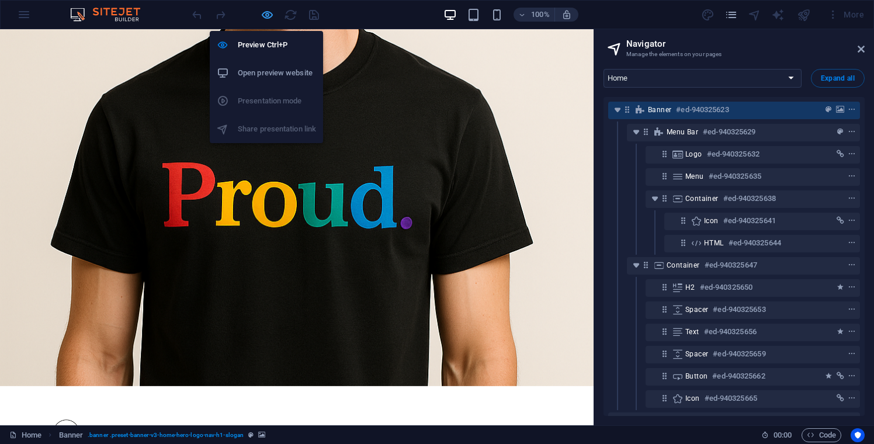
click at [268, 19] on icon "button" at bounding box center [267, 14] width 13 height 13
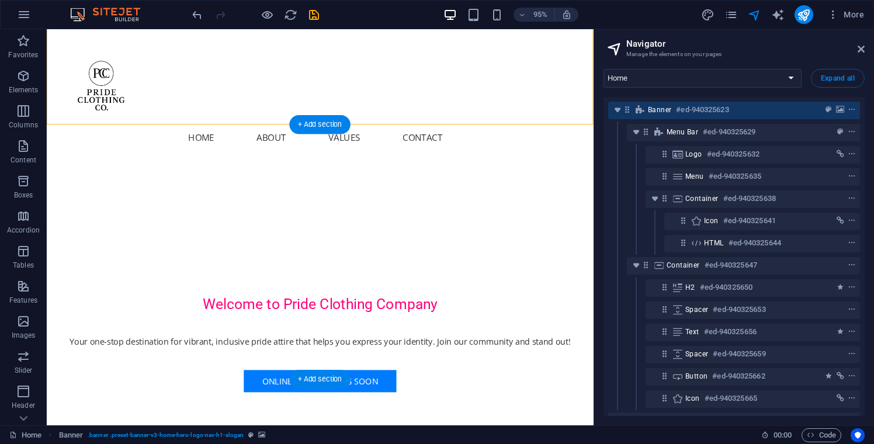
scroll to position [275, 0]
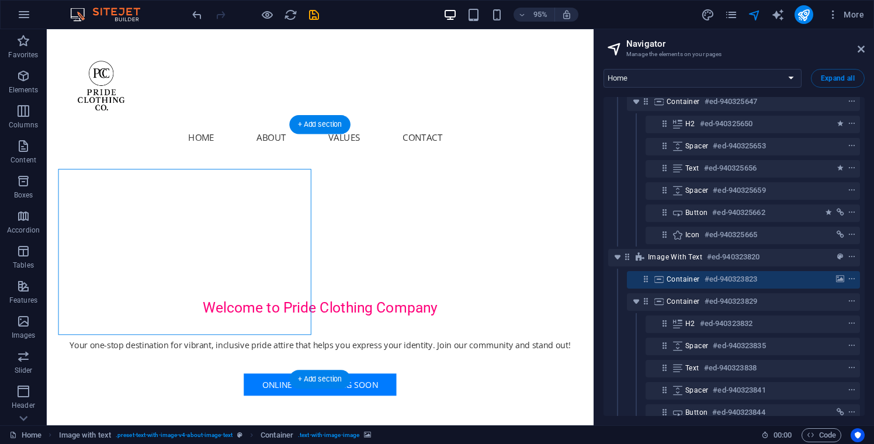
scroll to position [191, 0]
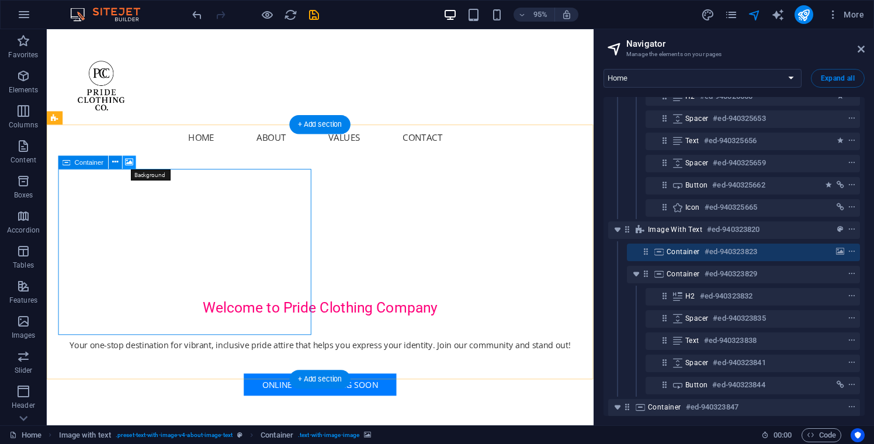
click at [129, 161] on icon at bounding box center [129, 163] width 8 height 12
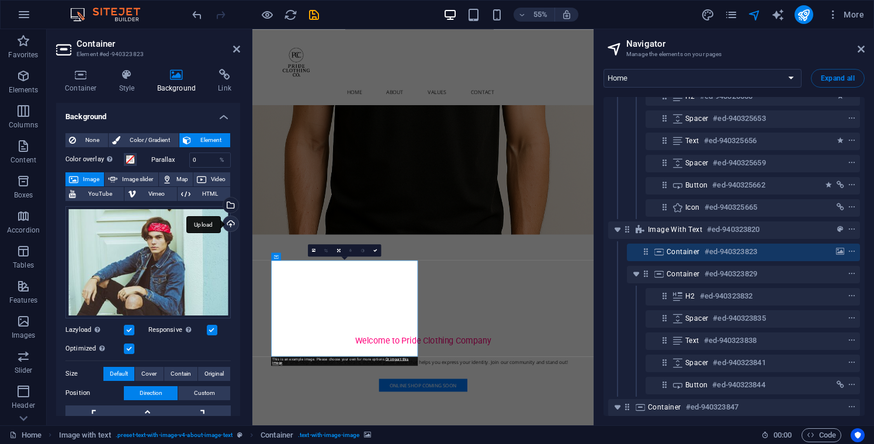
click at [228, 224] on div "Upload" at bounding box center [230, 225] width 18 height 18
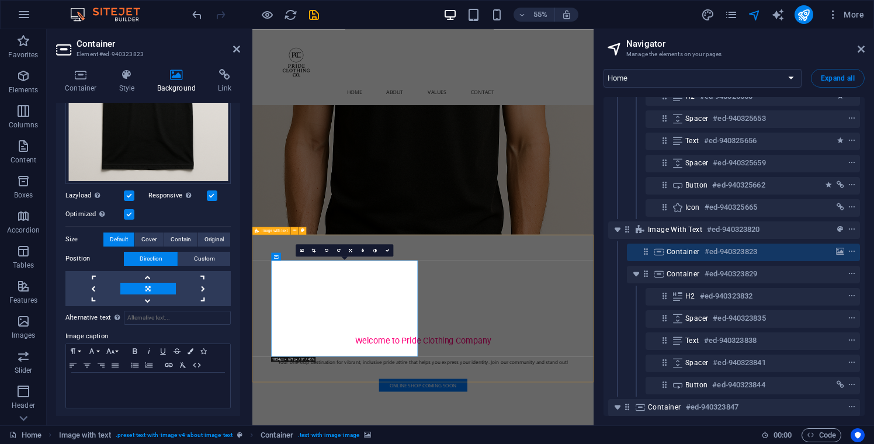
scroll to position [187, 0]
click at [210, 236] on span "Original" at bounding box center [213, 240] width 19 height 14
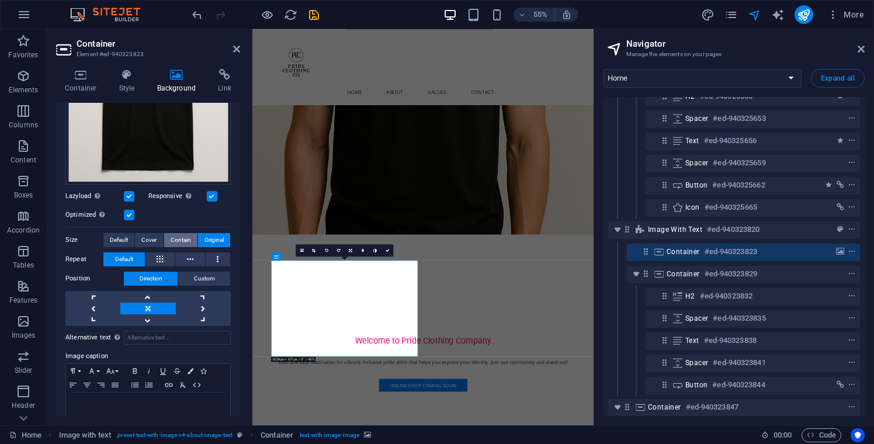
click at [186, 237] on span "Contain" at bounding box center [181, 240] width 20 height 14
click at [152, 234] on span "Cover" at bounding box center [148, 240] width 15 height 14
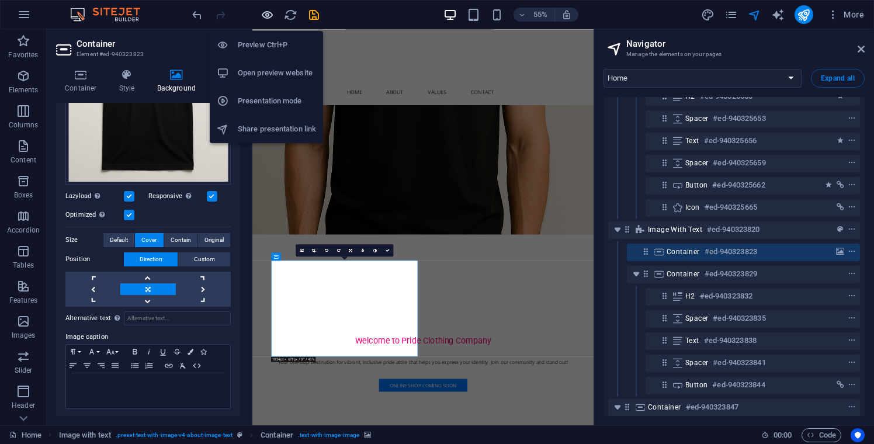
click at [269, 16] on icon "button" at bounding box center [267, 14] width 13 height 13
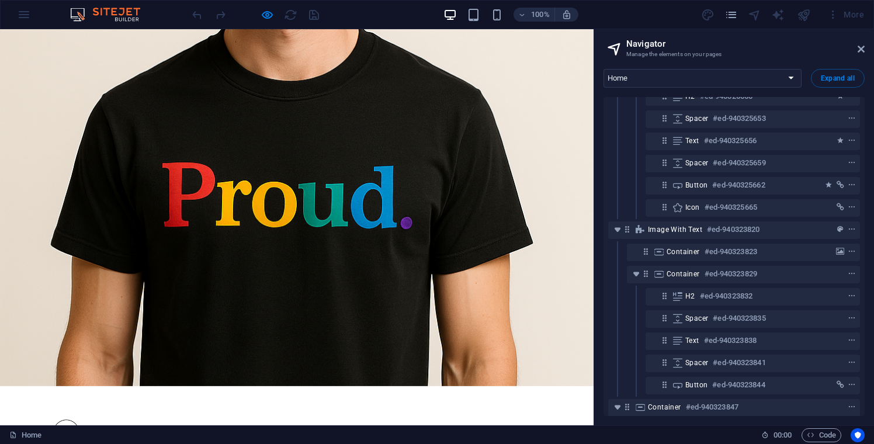
scroll to position [0, 0]
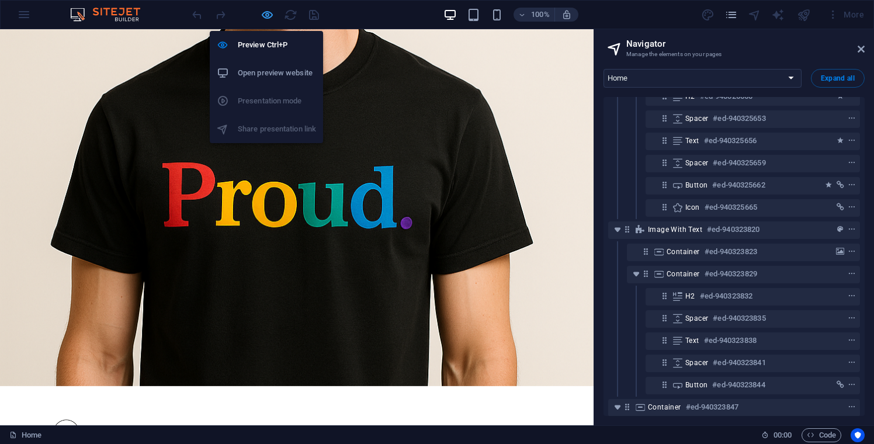
click at [265, 15] on icon "button" at bounding box center [267, 14] width 13 height 13
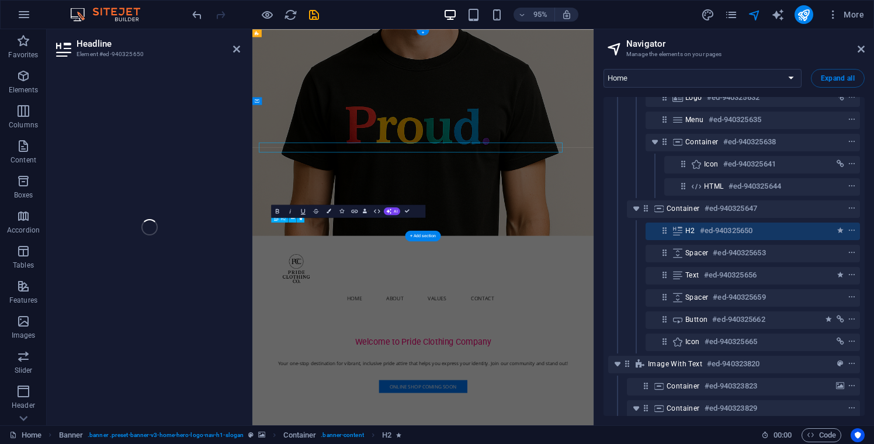
scroll to position [36, 0]
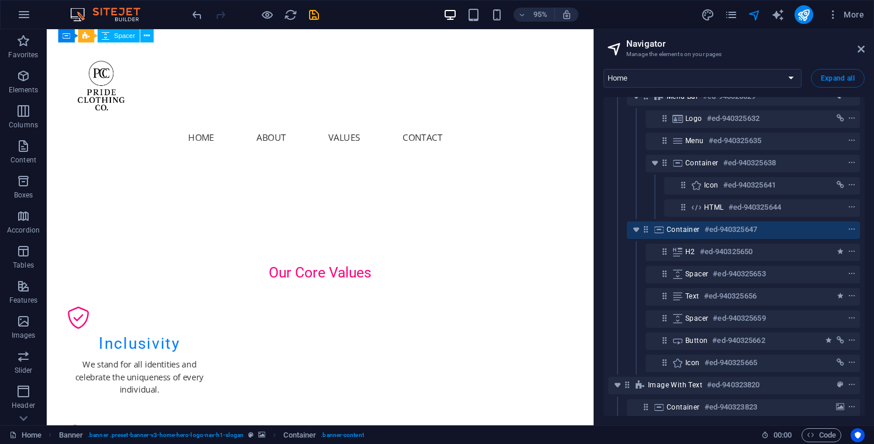
scroll to position [1005, 0]
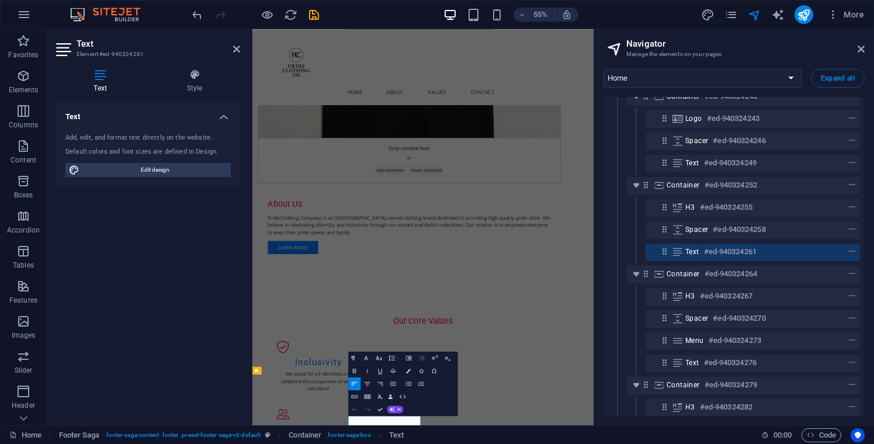
scroll to position [862, 0]
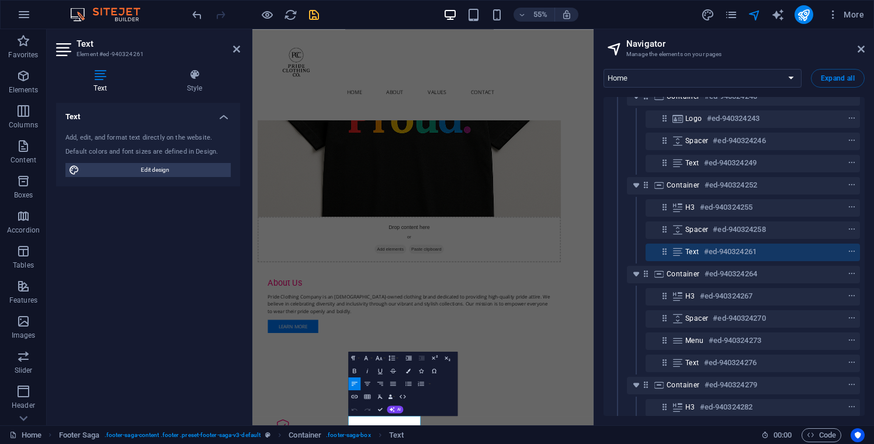
click at [316, 19] on icon "save" at bounding box center [313, 14] width 13 height 13
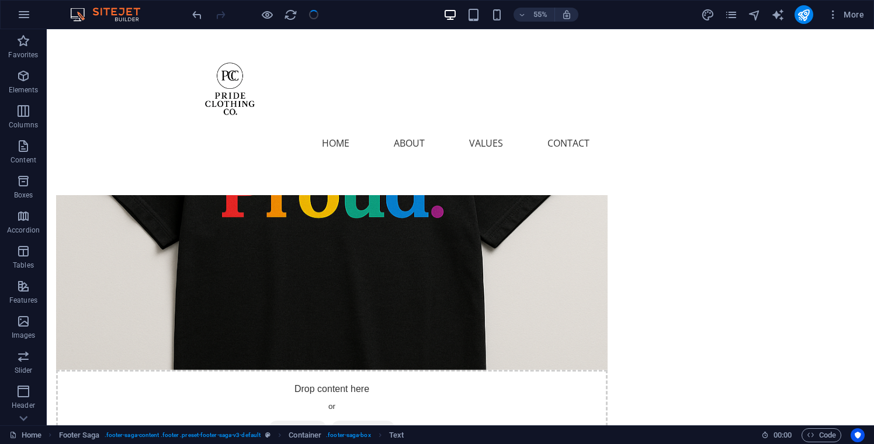
checkbox input "false"
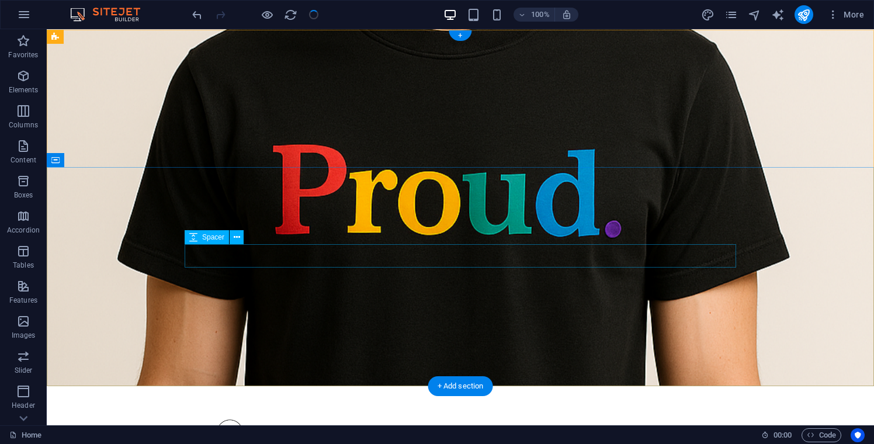
scroll to position [0, 0]
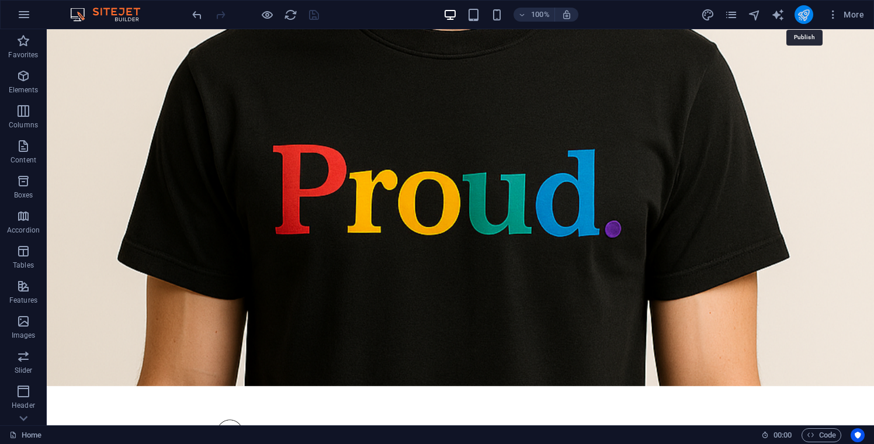
click at [803, 14] on icon "publish" at bounding box center [803, 14] width 13 height 13
